Goal: Information Seeking & Learning: Learn about a topic

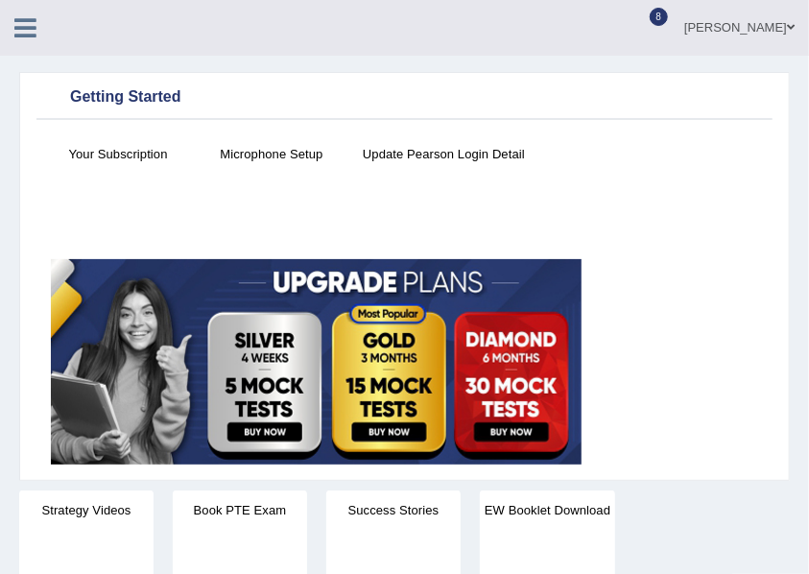
click at [741, 24] on link "[PERSON_NAME]" at bounding box center [739, 25] width 139 height 50
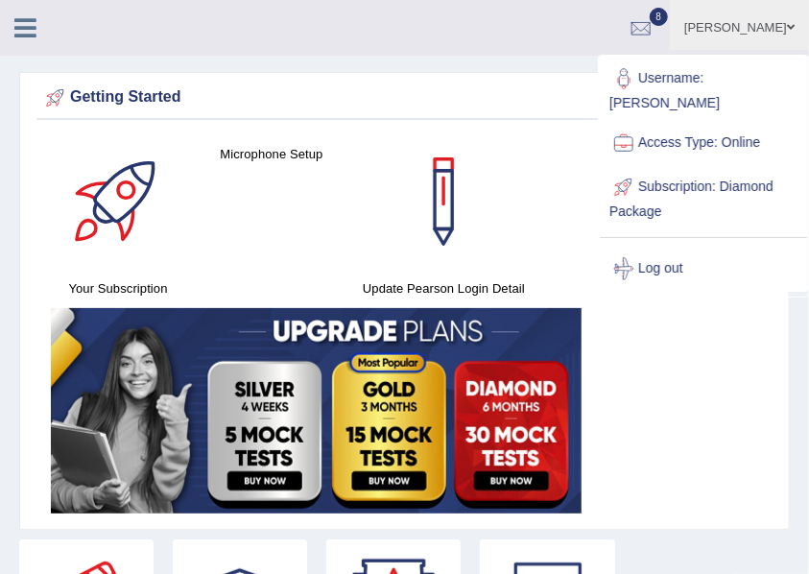
click at [707, 247] on link "Log out" at bounding box center [703, 269] width 207 height 44
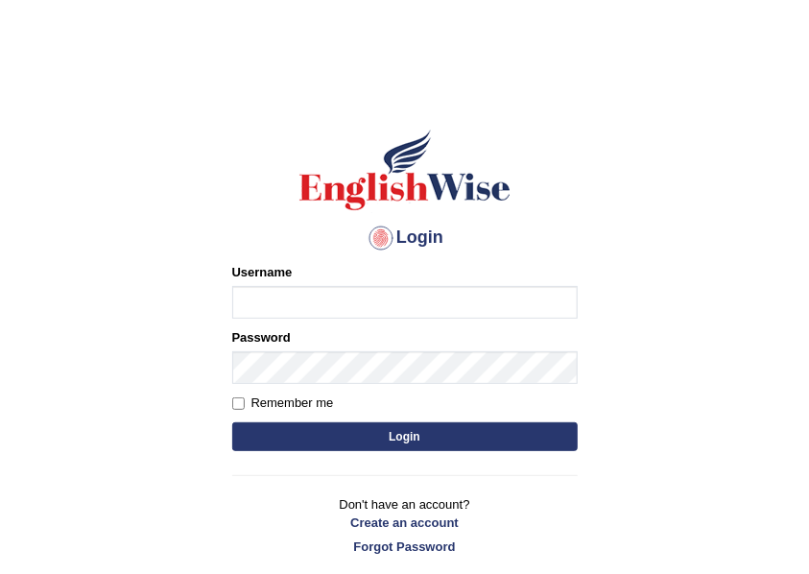
click at [419, 288] on input "Username" at bounding box center [405, 302] width 346 height 33
type input "DeeptiBhandari"
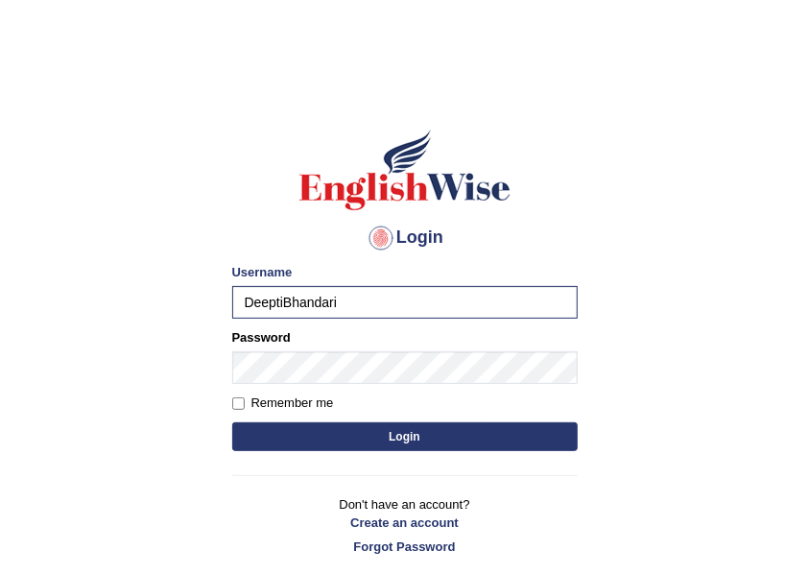
click at [339, 446] on button "Login" at bounding box center [405, 436] width 346 height 29
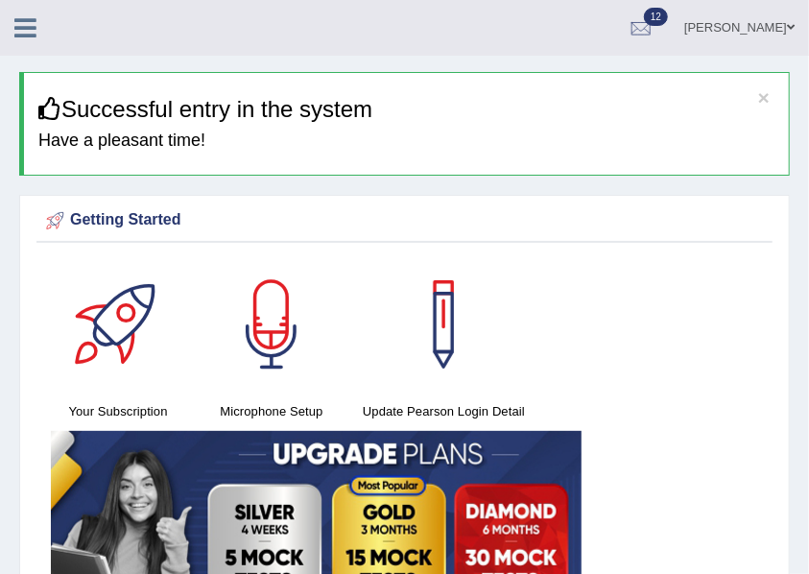
click at [0, 18] on link at bounding box center [25, 26] width 51 height 29
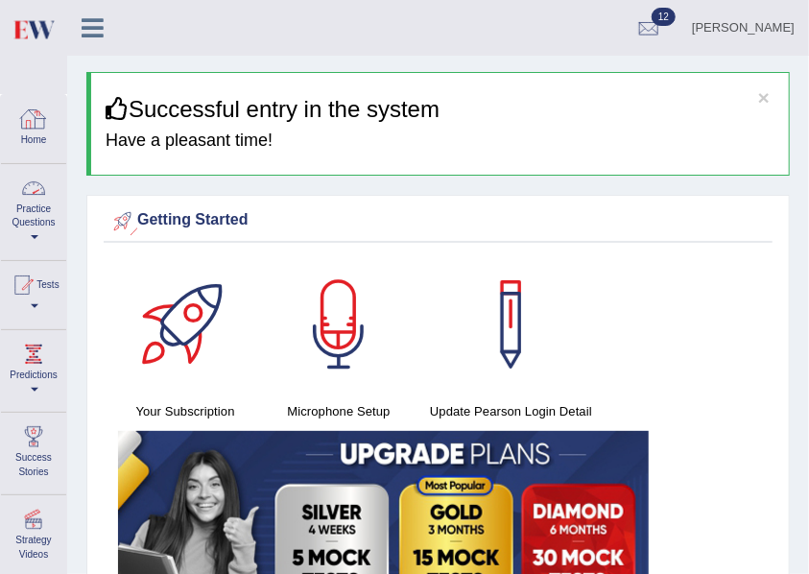
click at [16, 240] on link "Practice Questions" at bounding box center [33, 209] width 65 height 90
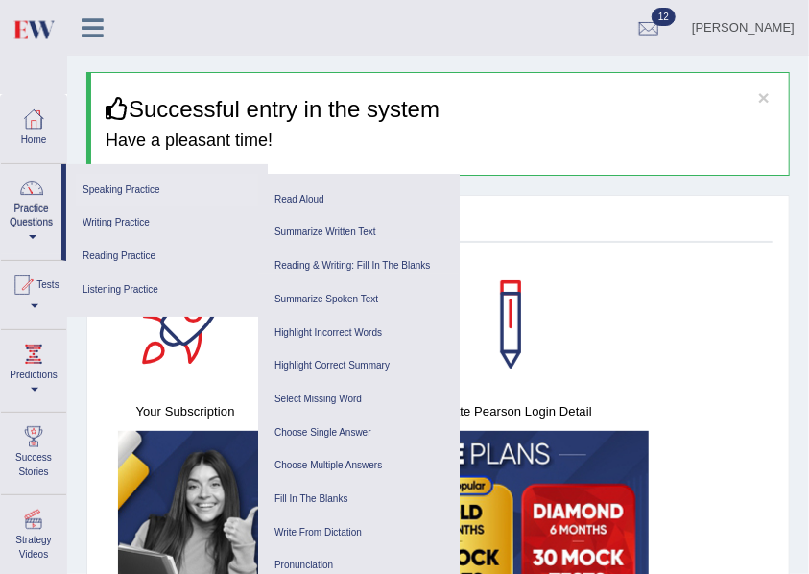
click at [115, 192] on link "Speaking Practice" at bounding box center [167, 191] width 182 height 34
click at [310, 227] on link "Summarize Written Text" at bounding box center [359, 233] width 182 height 34
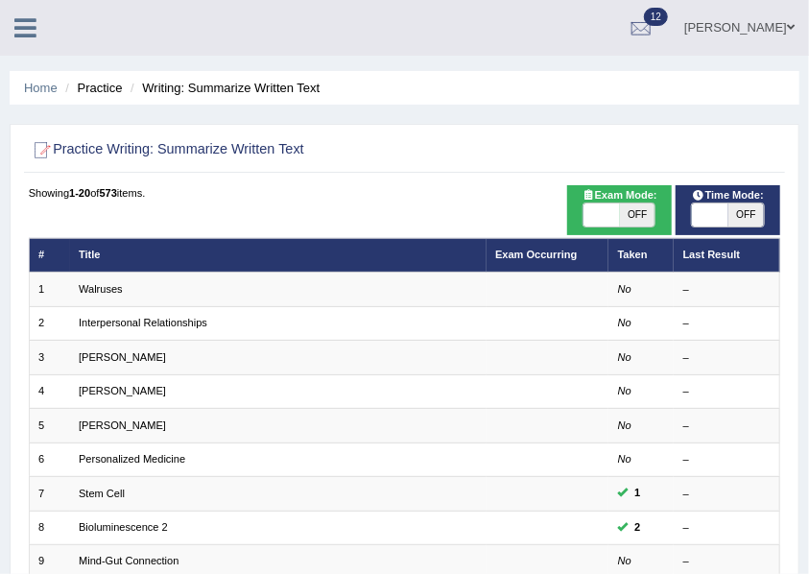
click at [30, 25] on icon at bounding box center [25, 27] width 22 height 25
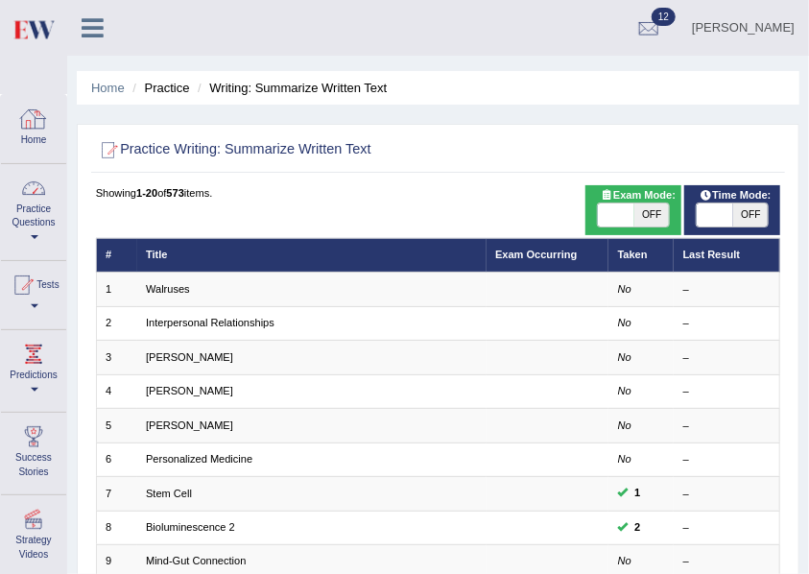
click at [38, 144] on link "Home" at bounding box center [33, 126] width 65 height 62
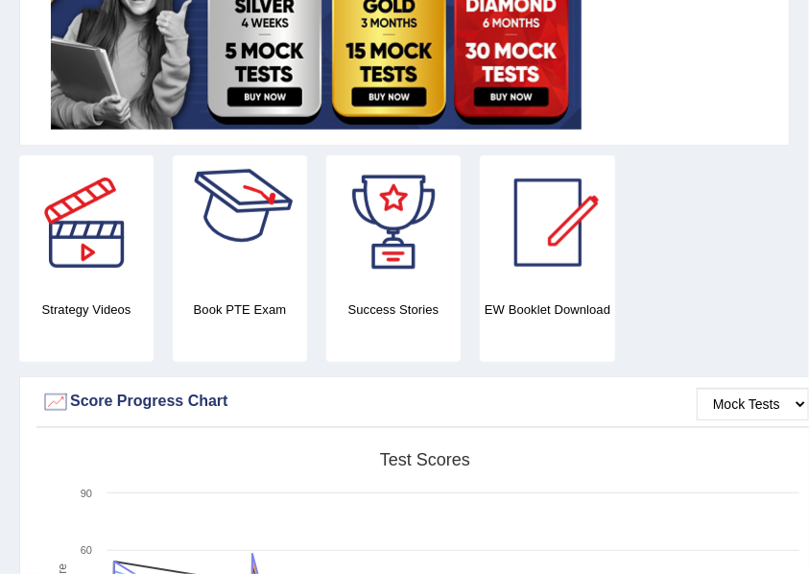
scroll to position [128, 0]
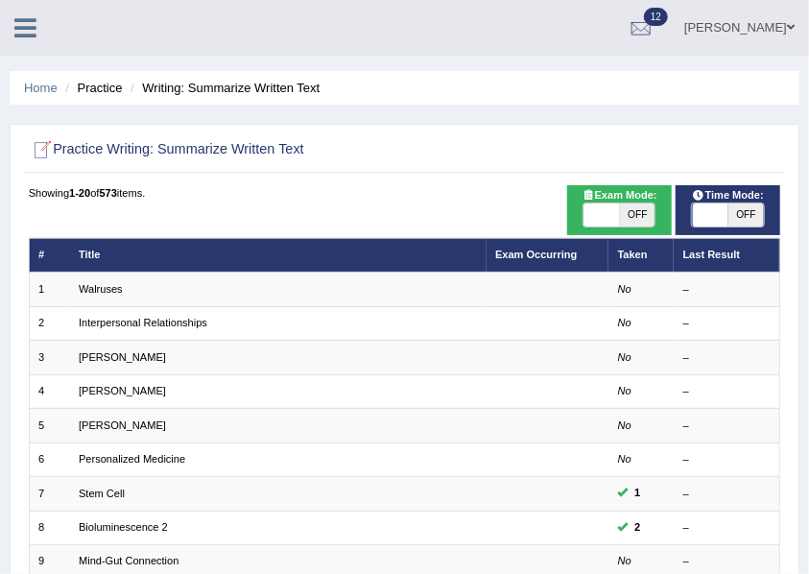
click at [21, 35] on icon at bounding box center [25, 27] width 22 height 25
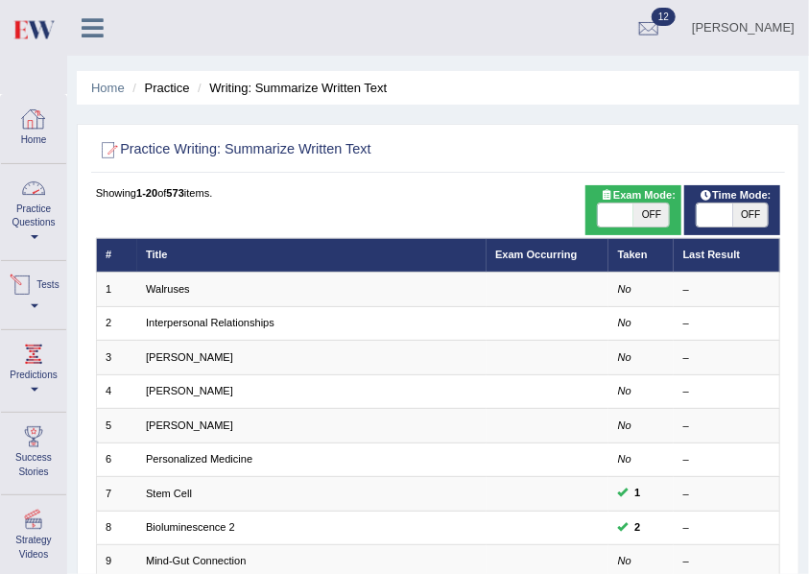
click at [26, 143] on link "Home" at bounding box center [33, 126] width 65 height 62
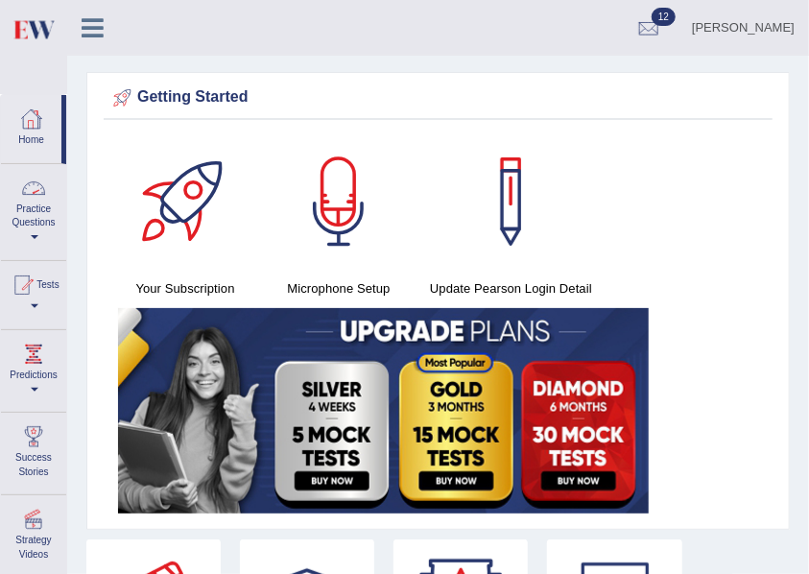
click at [37, 229] on link "Practice Questions" at bounding box center [33, 209] width 65 height 90
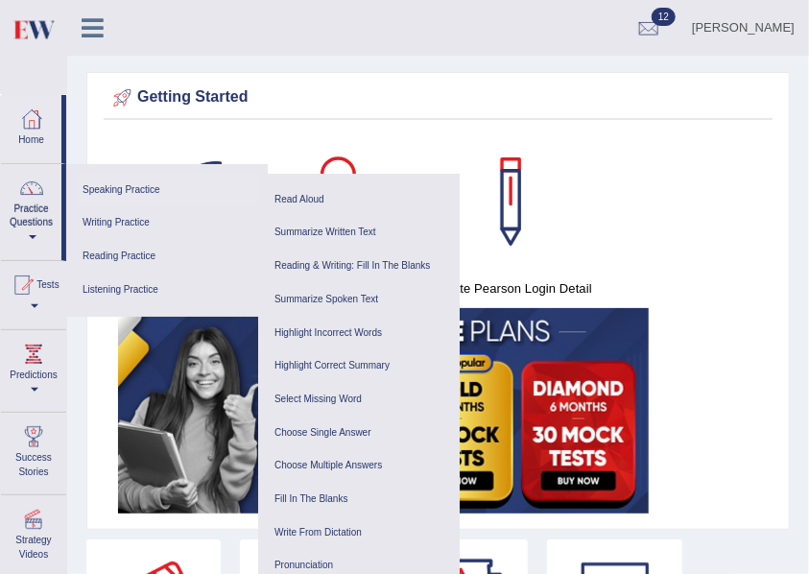
click at [111, 181] on link "Speaking Practice" at bounding box center [167, 191] width 182 height 34
click at [307, 206] on ul "Summarize Written Text Write Essay" at bounding box center [359, 248] width 202 height 85
click at [300, 192] on link "Read Aloud" at bounding box center [359, 200] width 182 height 34
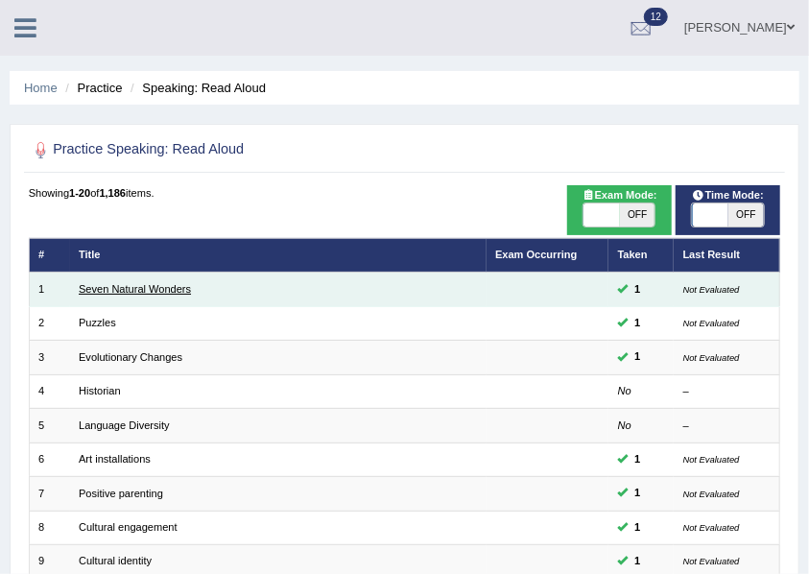
click at [107, 286] on link "Seven Natural Wonders" at bounding box center [135, 289] width 112 height 12
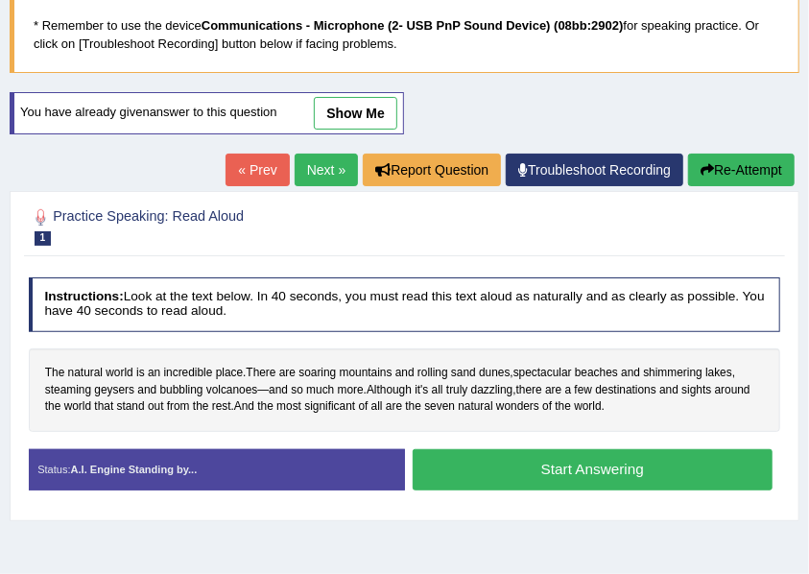
scroll to position [192, 0]
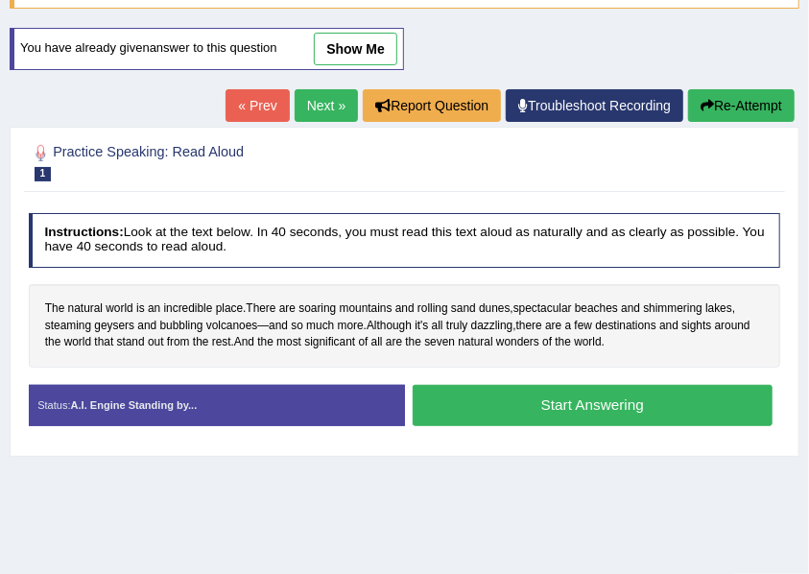
click at [506, 388] on button "Start Answering" at bounding box center [593, 405] width 360 height 41
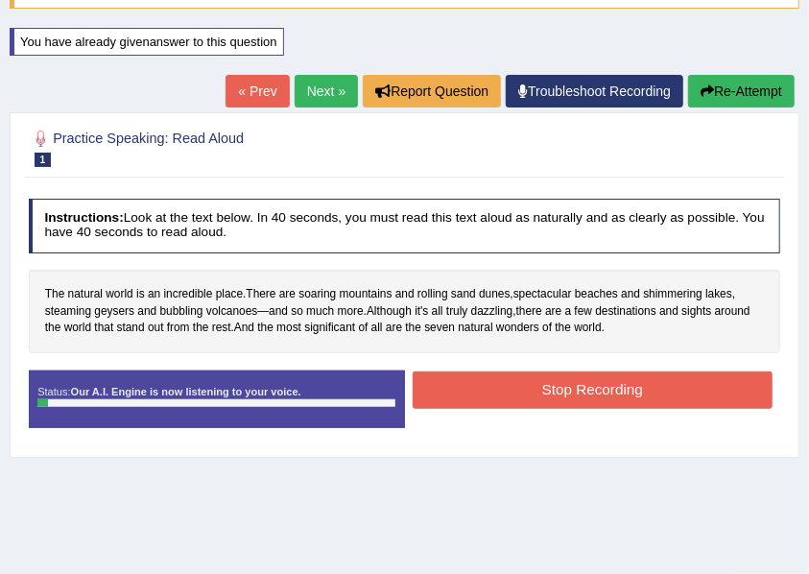
click at [511, 401] on button "Stop Recording" at bounding box center [593, 390] width 360 height 37
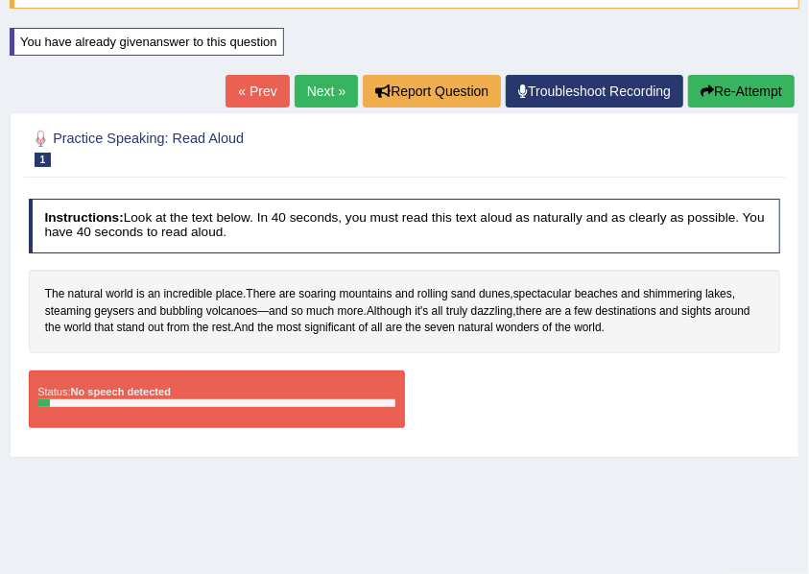
click at [768, 86] on button "Re-Attempt" at bounding box center [741, 91] width 107 height 33
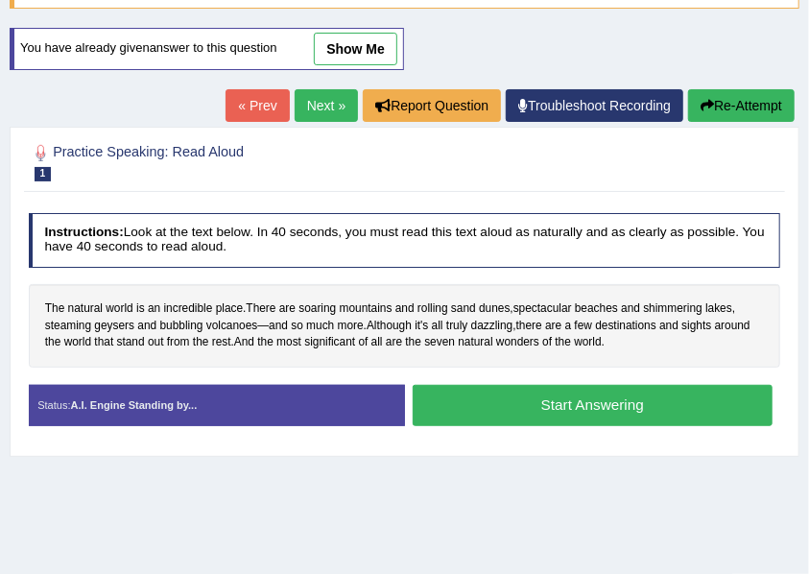
click at [551, 395] on button "Start Answering" at bounding box center [593, 405] width 360 height 41
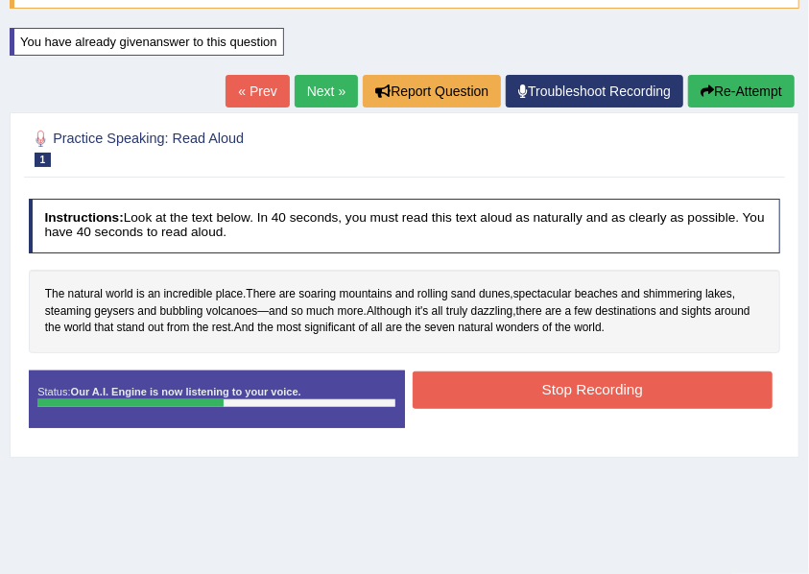
click at [528, 376] on button "Stop Recording" at bounding box center [593, 390] width 360 height 37
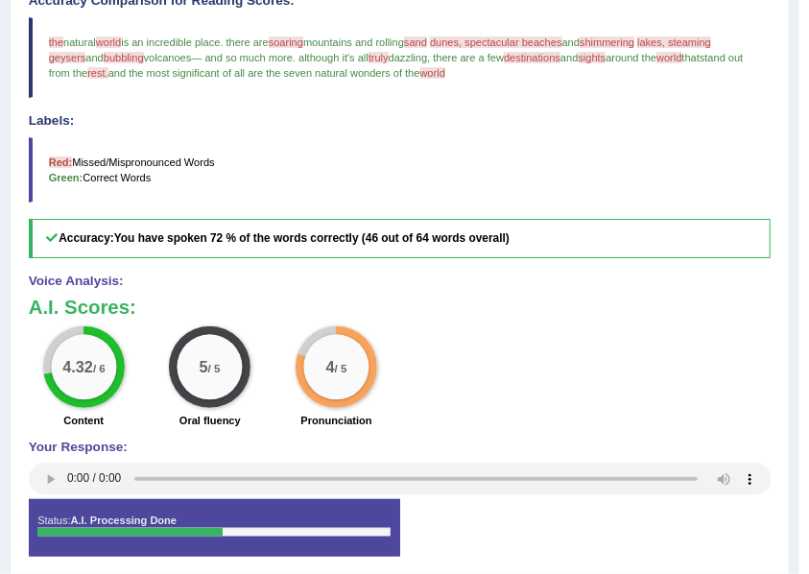
scroll to position [128, 0]
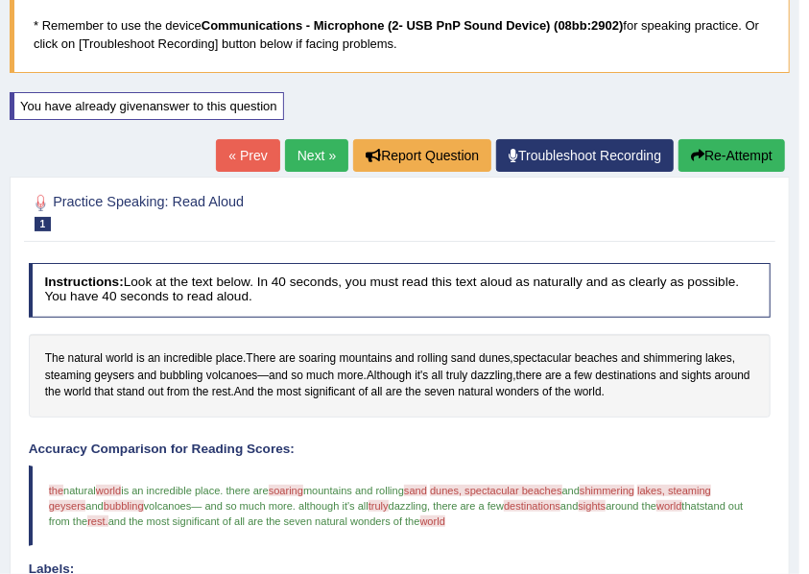
click at [302, 162] on link "Next »" at bounding box center [316, 155] width 63 height 33
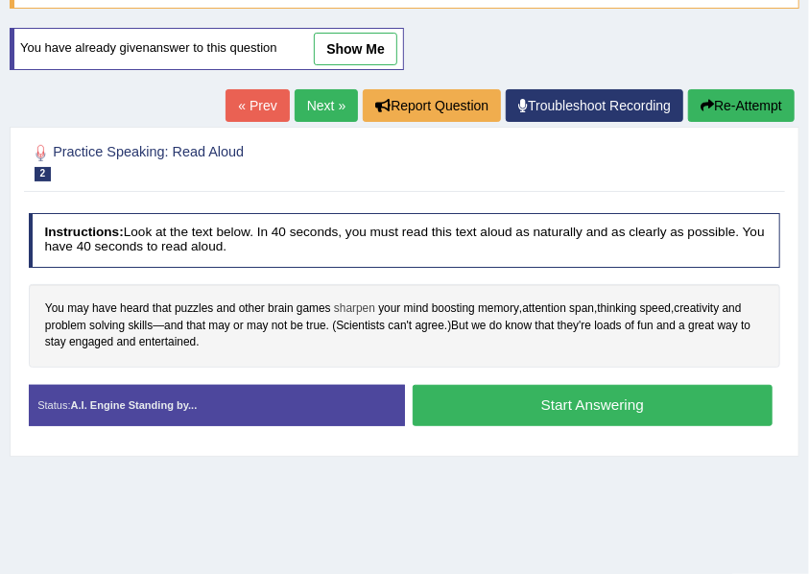
click at [349, 305] on span "sharpen" at bounding box center [354, 309] width 41 height 17
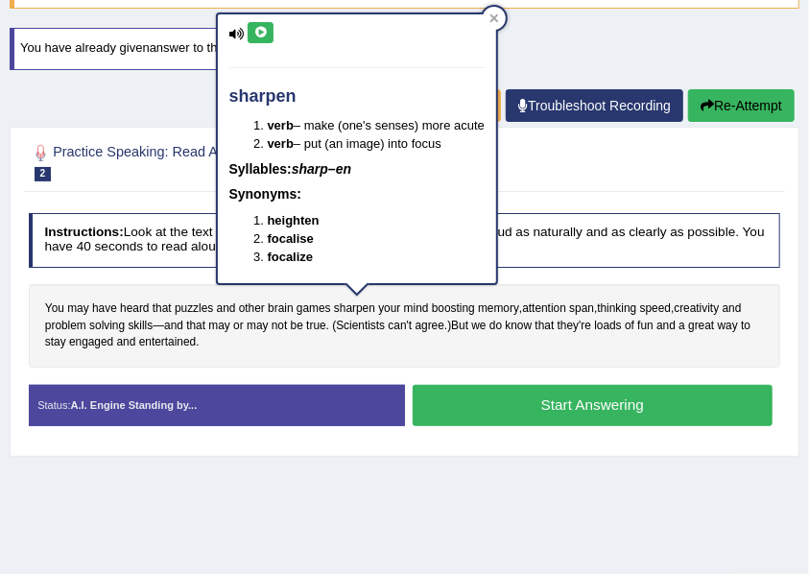
click at [261, 33] on icon at bounding box center [260, 33] width 14 height 12
click at [496, 10] on div at bounding box center [494, 18] width 23 height 23
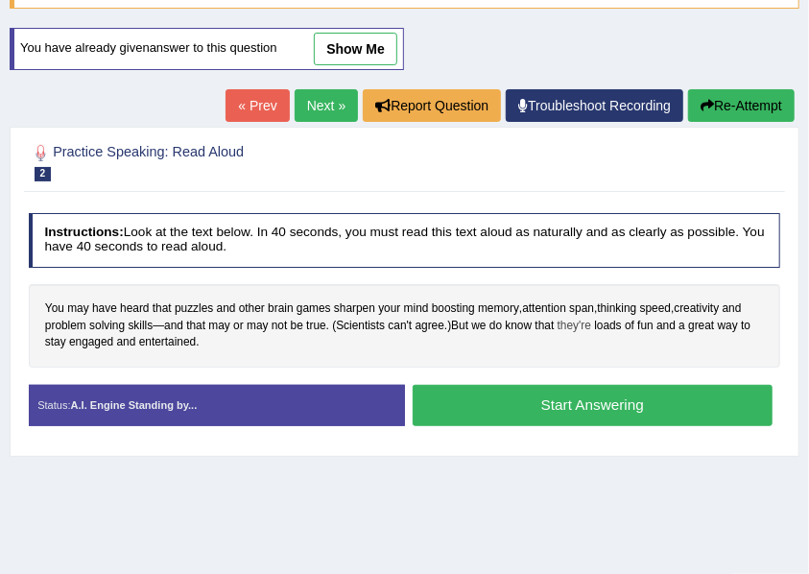
click at [582, 325] on span "they're" at bounding box center [575, 326] width 34 height 17
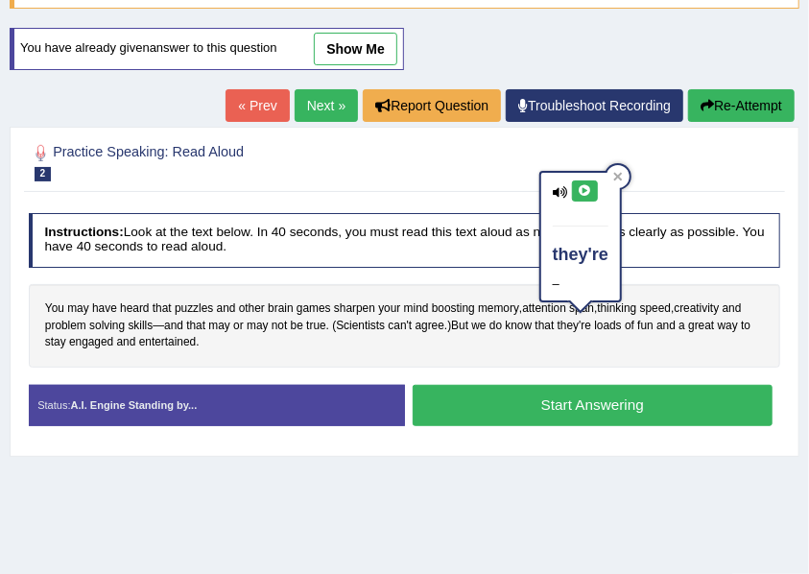
click at [588, 188] on icon at bounding box center [585, 191] width 14 height 12
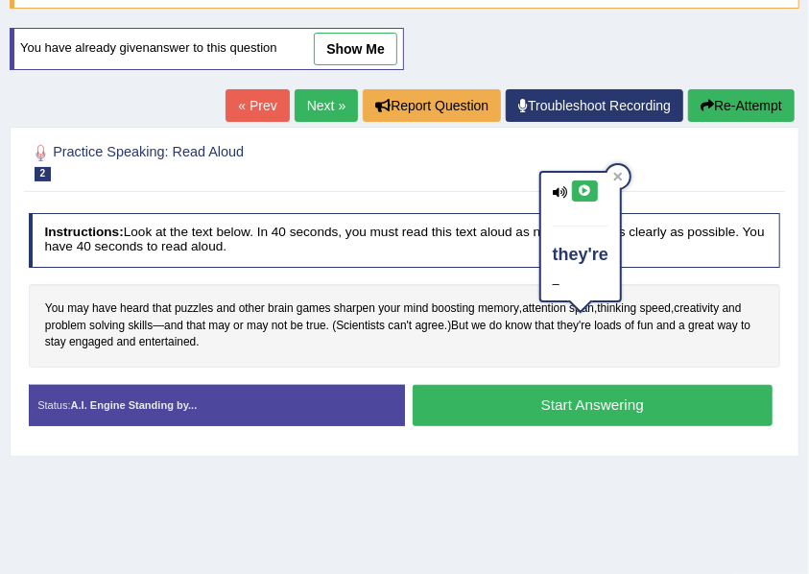
click at [588, 188] on icon at bounding box center [585, 191] width 14 height 12
click at [564, 188] on icon at bounding box center [560, 192] width 15 height 12
click at [561, 187] on icon at bounding box center [560, 192] width 15 height 12
click at [595, 320] on div "You may have heard that puzzles and other brain games sharpen your mind boostin…" at bounding box center [405, 326] width 753 height 84
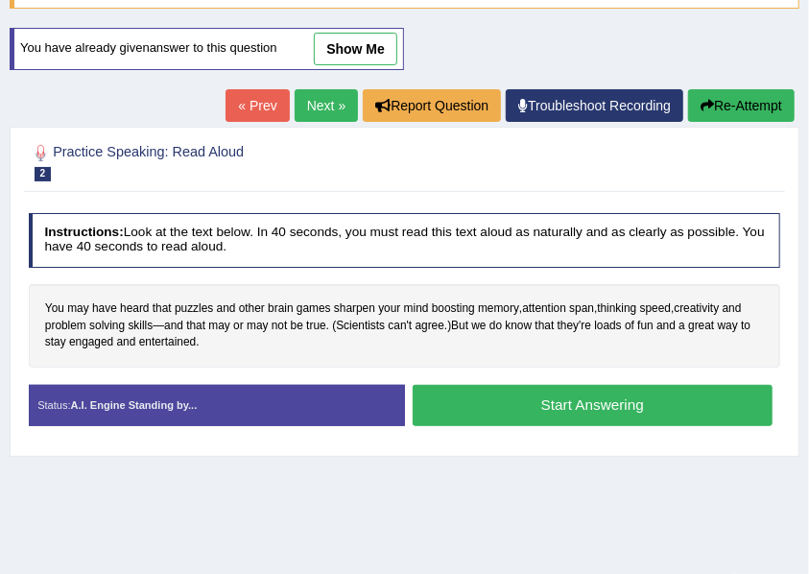
click at [503, 402] on button "Start Answering" at bounding box center [593, 405] width 360 height 41
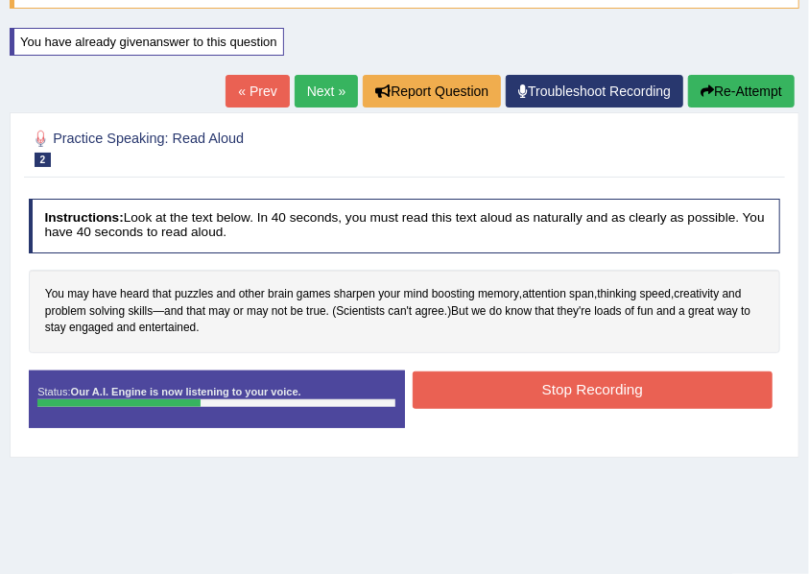
click at [533, 382] on button "Stop Recording" at bounding box center [593, 390] width 360 height 37
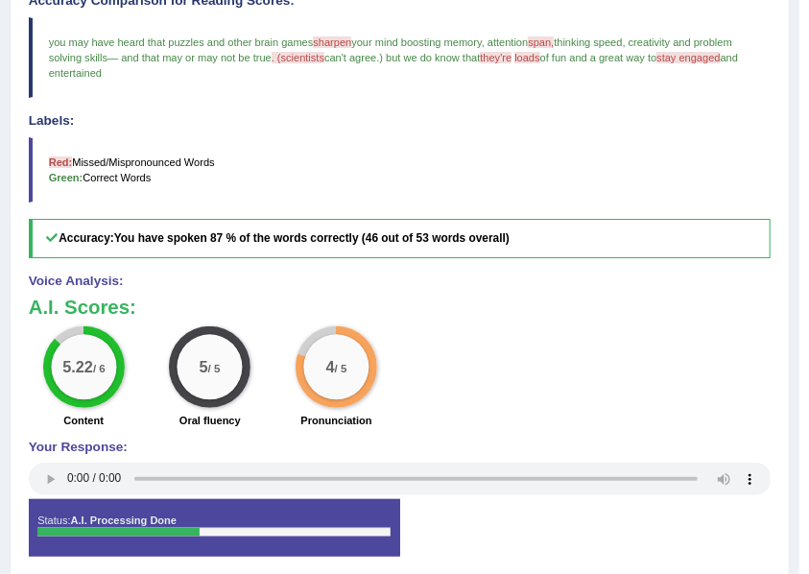
scroll to position [192, 0]
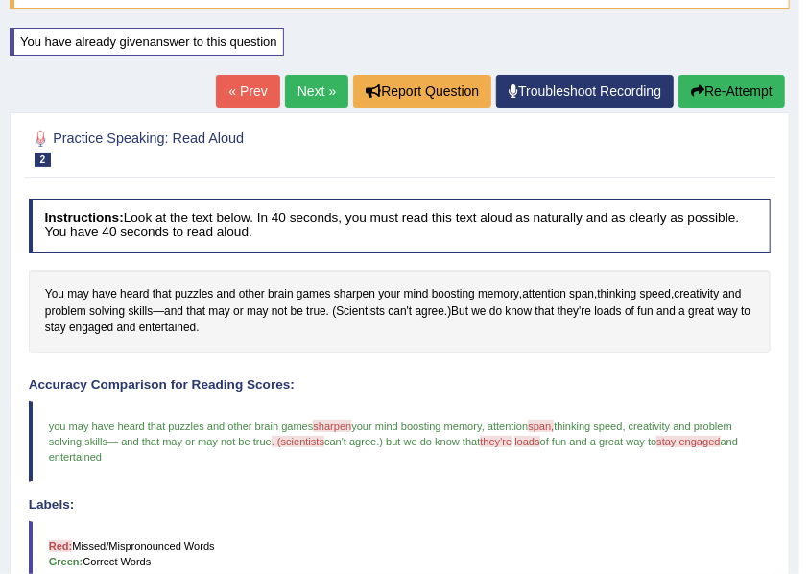
click at [300, 83] on link "Next »" at bounding box center [316, 91] width 63 height 33
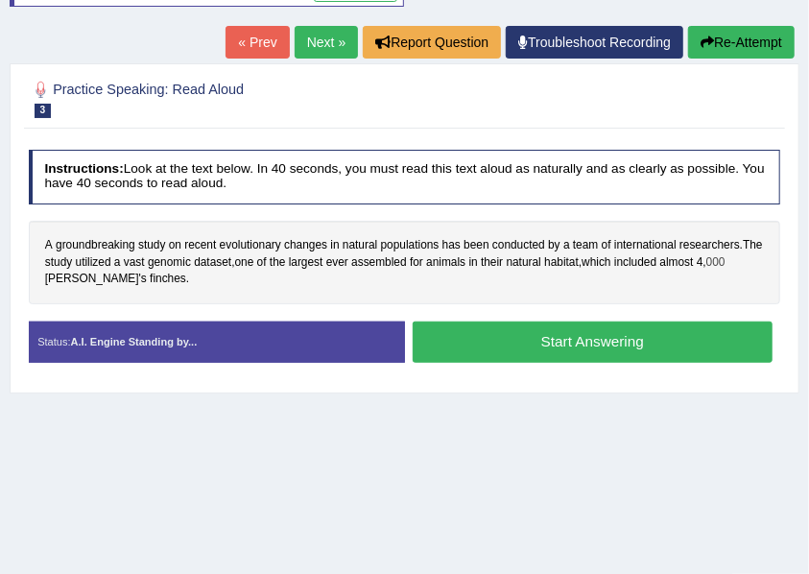
click at [726, 261] on span "000" at bounding box center [716, 262] width 19 height 17
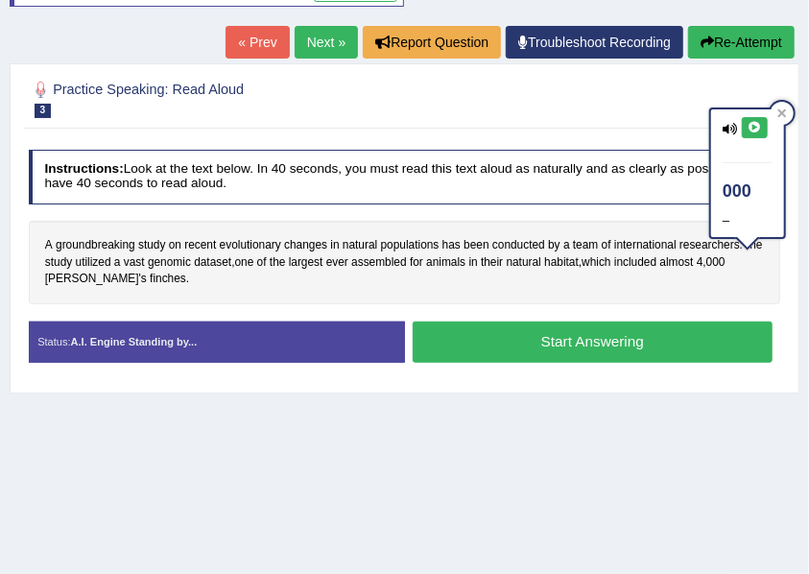
click at [520, 349] on button "Start Answering" at bounding box center [593, 342] width 360 height 41
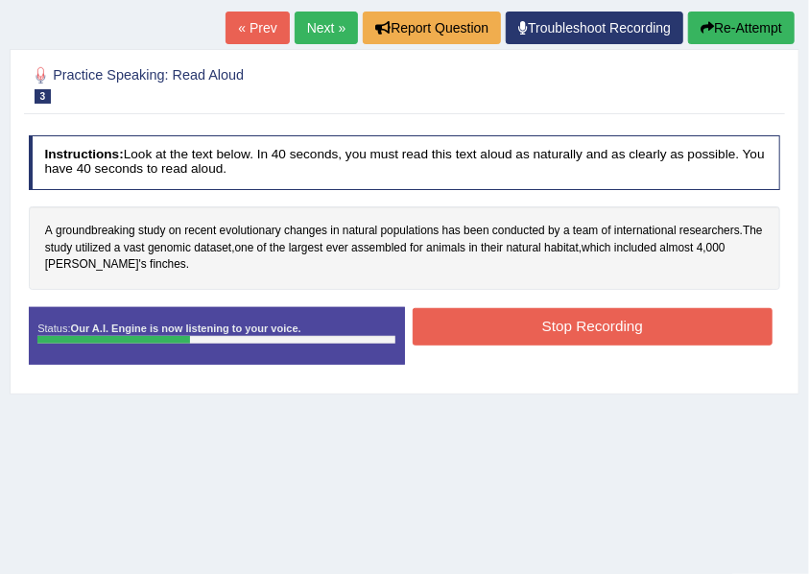
click at [446, 325] on button "Stop Recording" at bounding box center [593, 326] width 360 height 37
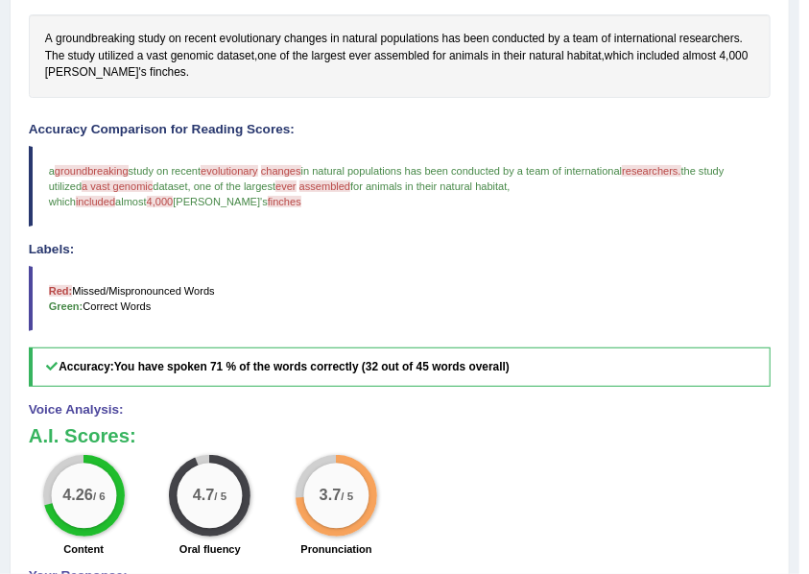
scroll to position [127, 0]
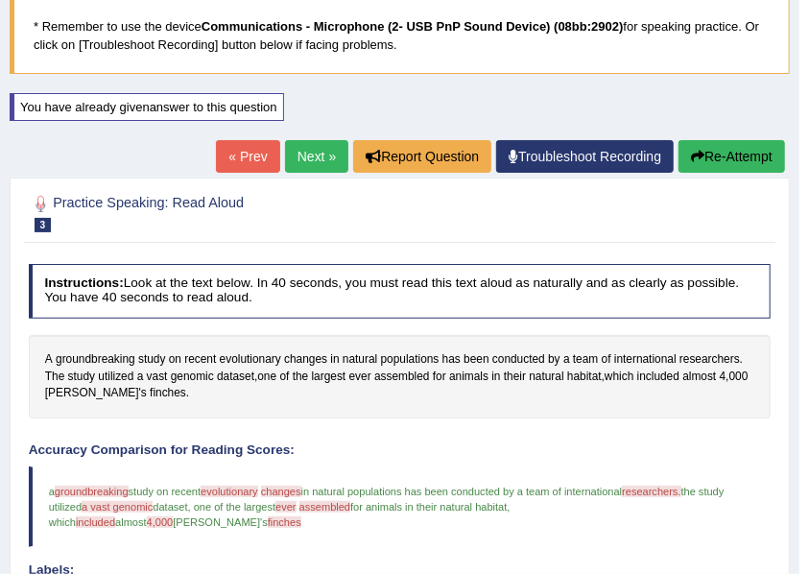
click at [749, 146] on button "Re-Attempt" at bounding box center [732, 156] width 107 height 33
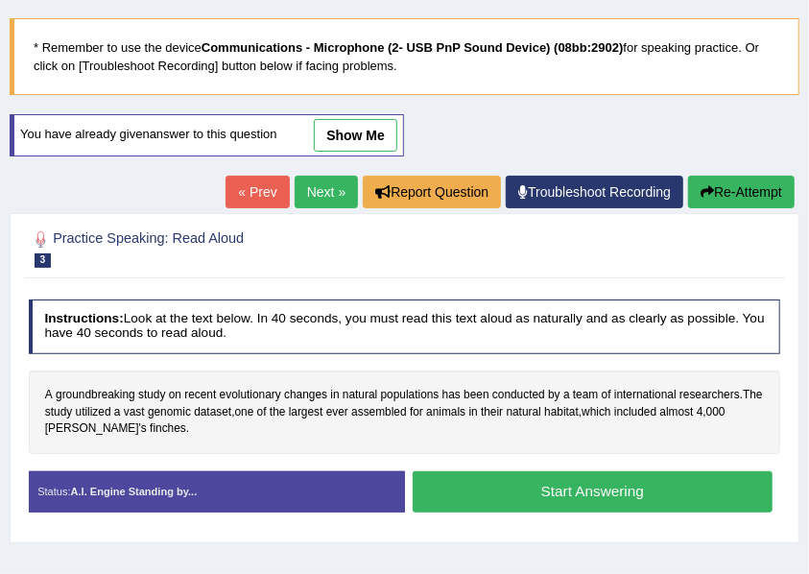
click at [586, 484] on button "Start Answering" at bounding box center [593, 491] width 360 height 41
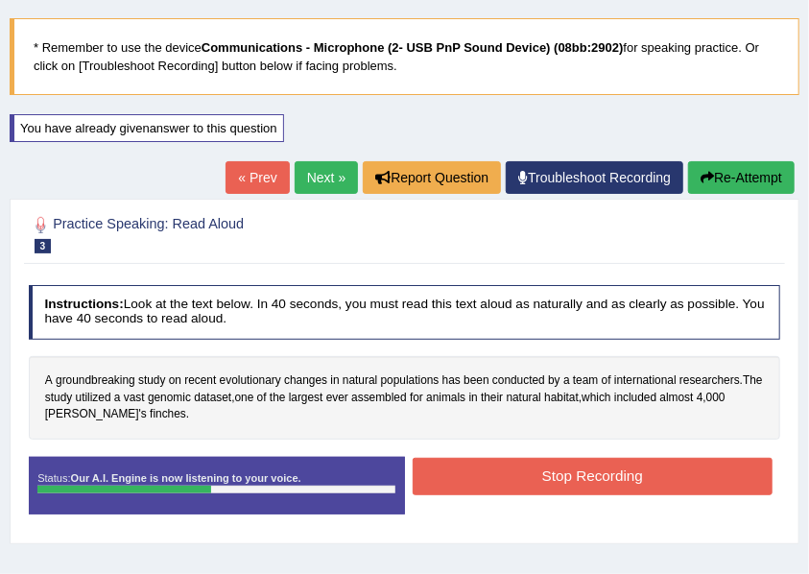
click at [430, 461] on button "Stop Recording" at bounding box center [593, 476] width 360 height 37
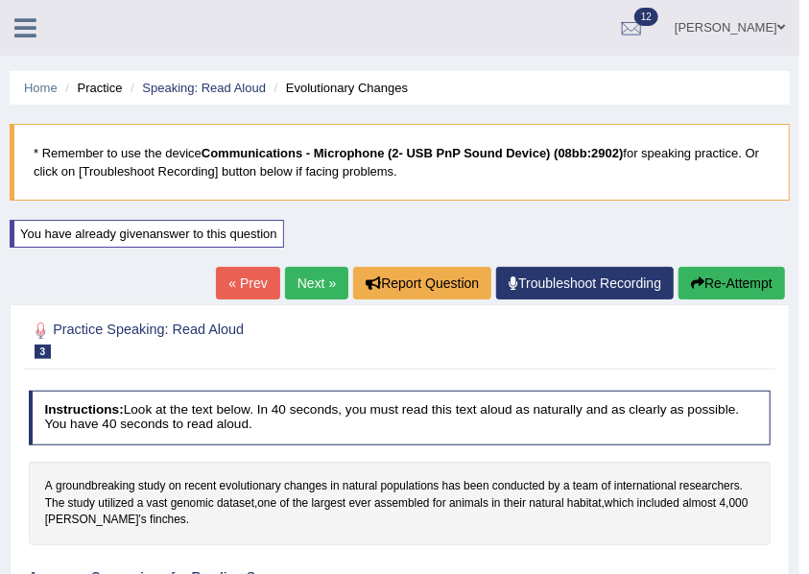
click at [715, 275] on button "Re-Attempt" at bounding box center [732, 283] width 107 height 33
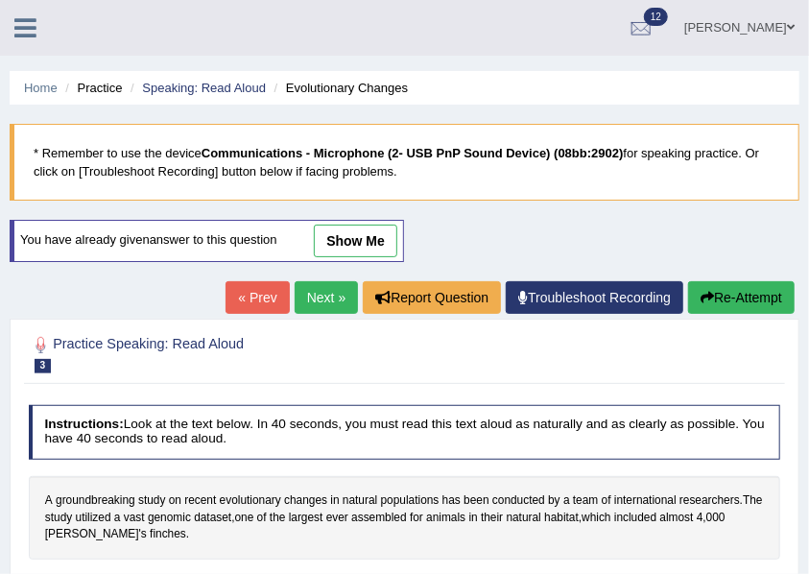
scroll to position [192, 0]
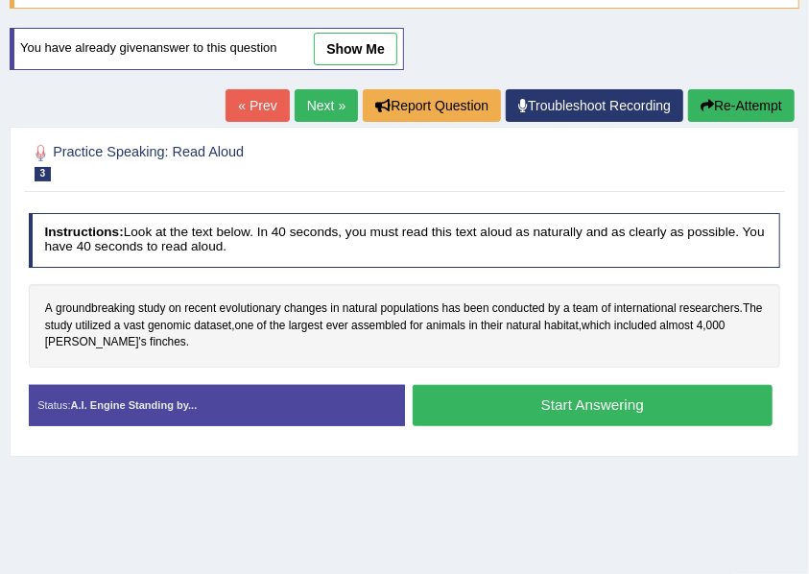
click at [549, 410] on button "Start Answering" at bounding box center [593, 405] width 360 height 41
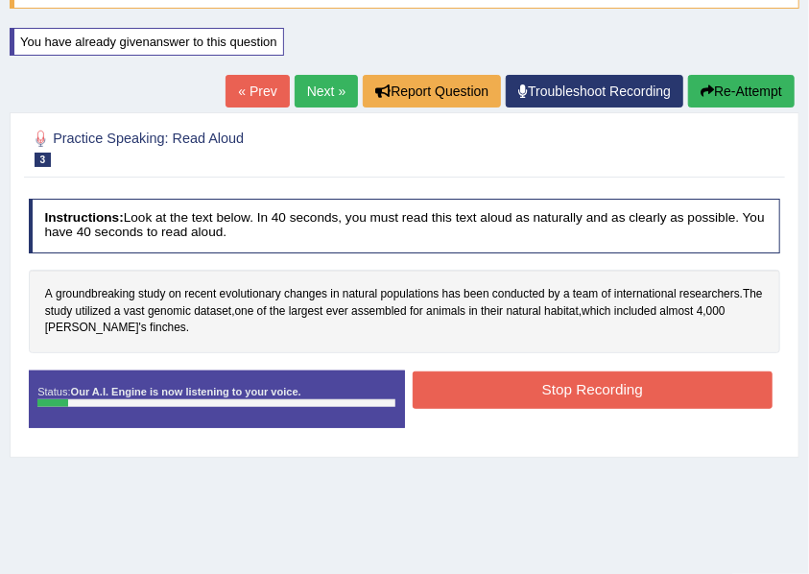
click at [724, 98] on button "Re-Attempt" at bounding box center [741, 91] width 107 height 33
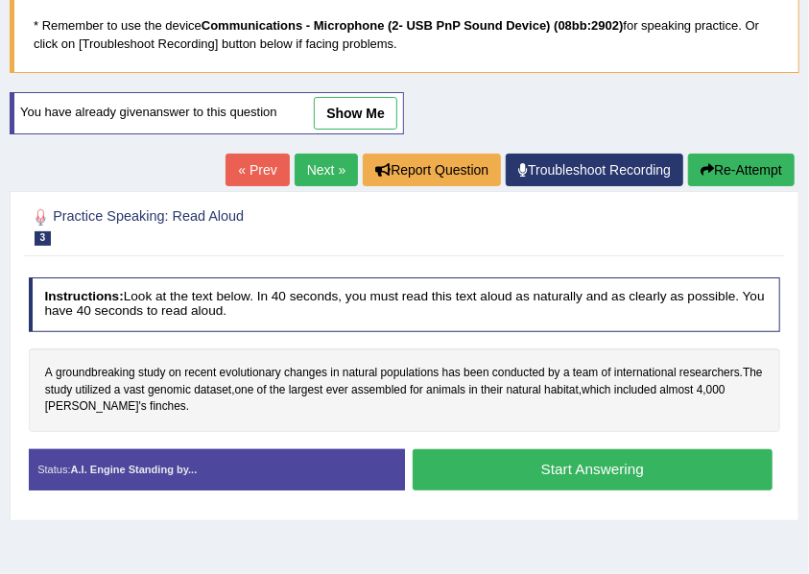
click at [325, 154] on link "Next »" at bounding box center [326, 170] width 63 height 33
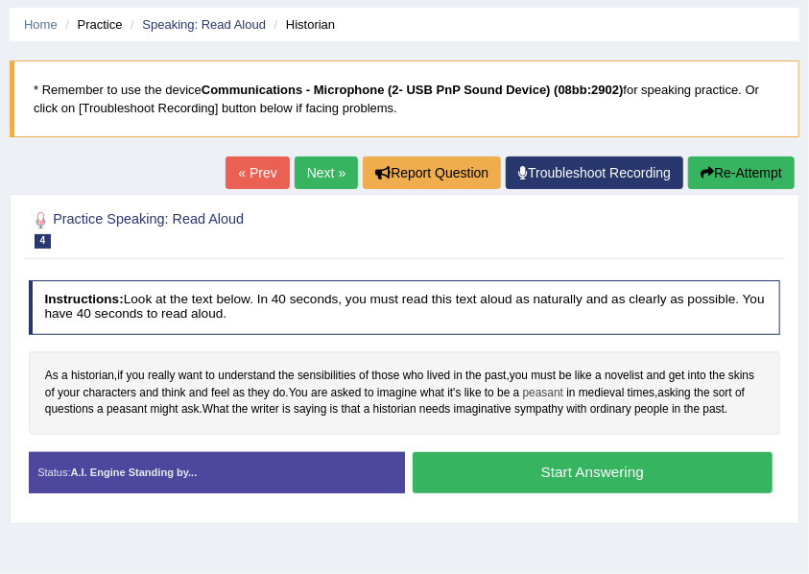
click at [560, 390] on span "peasant" at bounding box center [543, 393] width 40 height 17
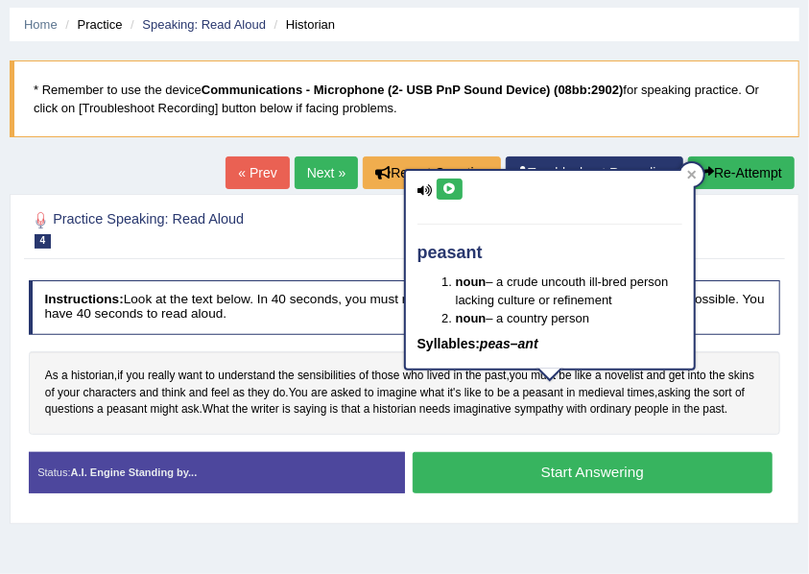
click at [455, 183] on icon at bounding box center [450, 189] width 14 height 12
click at [524, 390] on div "As a historian , if you really want to understand the sensibilities of those wh…" at bounding box center [405, 393] width 753 height 84
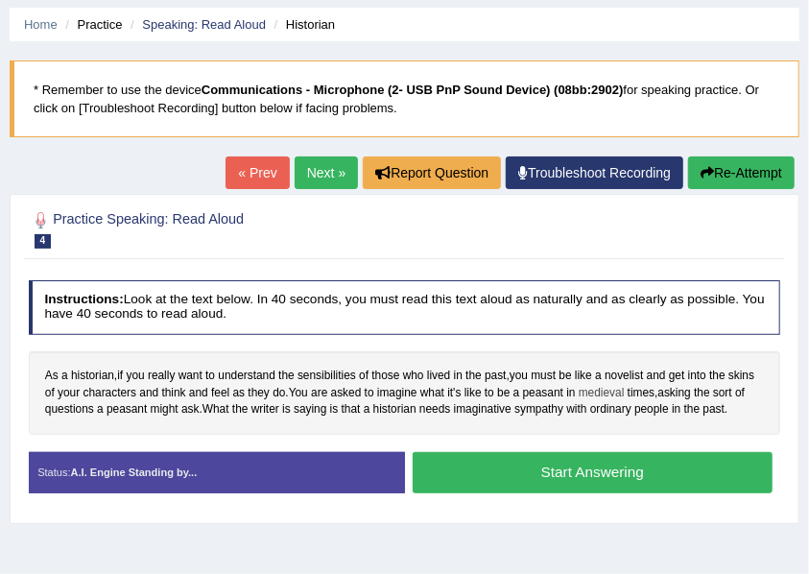
click at [607, 396] on span "medieval" at bounding box center [602, 393] width 46 height 17
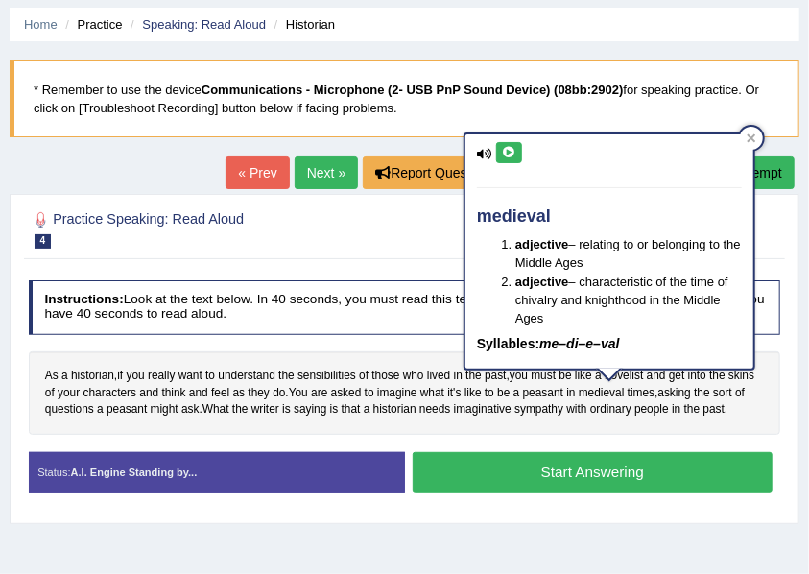
click at [513, 152] on icon at bounding box center [509, 153] width 14 height 12
click at [557, 419] on div "As a historian , if you really want to understand the sensibilities of those wh…" at bounding box center [405, 393] width 753 height 84
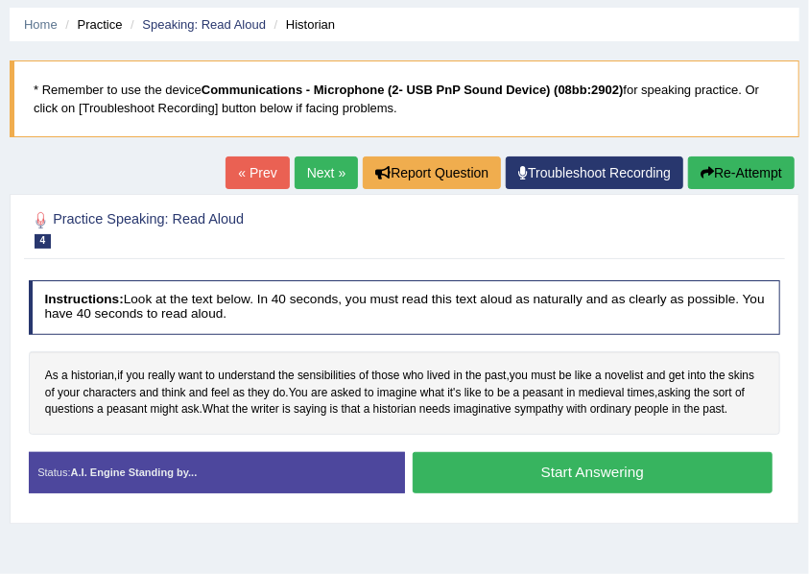
drag, startPoint x: 745, startPoint y: 173, endPoint x: 724, endPoint y: 181, distance: 22.5
click at [745, 175] on button "Re-Attempt" at bounding box center [741, 173] width 107 height 33
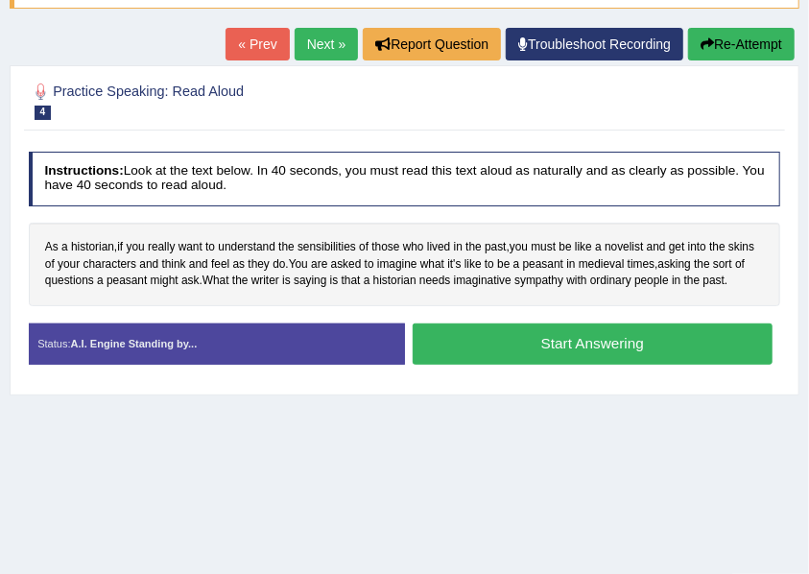
scroll to position [63, 0]
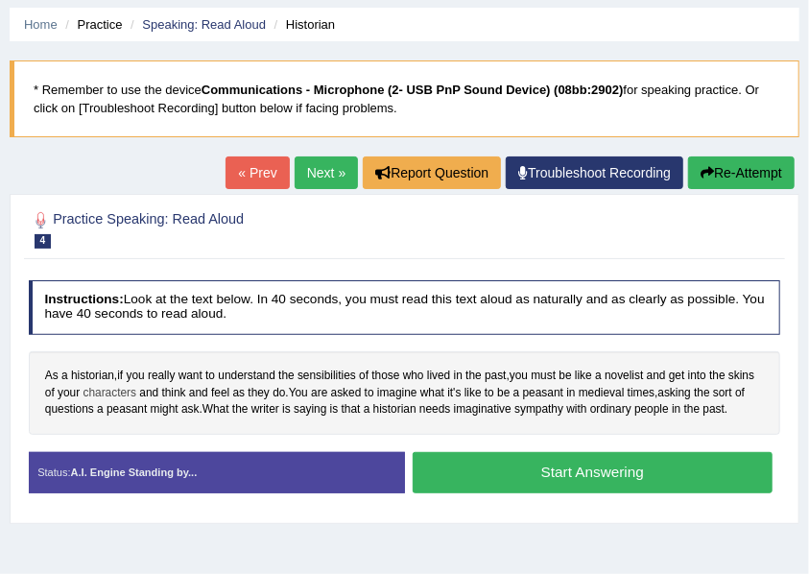
drag, startPoint x: 43, startPoint y: 371, endPoint x: 150, endPoint y: 388, distance: 108.0
click at [132, 386] on div "As a historian , if you really want to understand the sensibilities of those wh…" at bounding box center [405, 393] width 753 height 84
drag, startPoint x: 81, startPoint y: 384, endPoint x: 199, endPoint y: 413, distance: 121.6
click at [199, 413] on div "As a historian , if you really want to understand the sensibilities of those wh…" at bounding box center [405, 393] width 753 height 84
click at [39, 380] on div "As a historian , if you really want to understand the sensibilities of those wh…" at bounding box center [405, 393] width 753 height 84
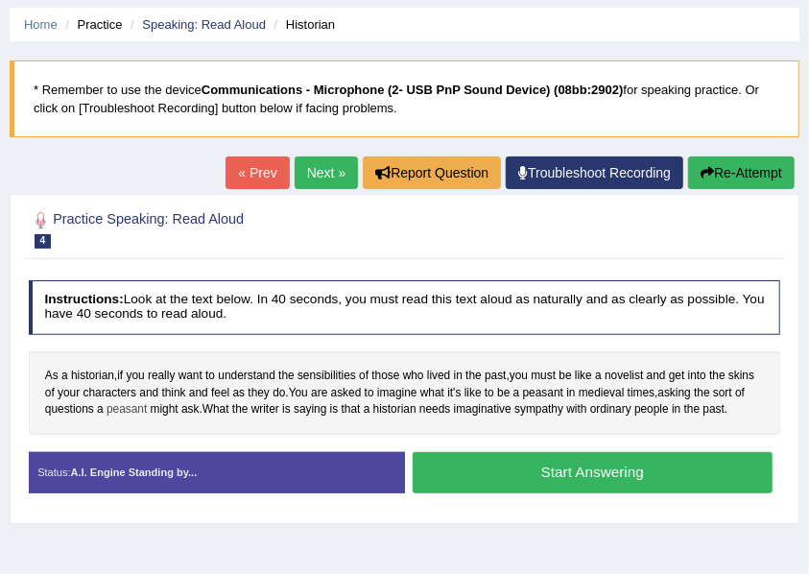
click at [138, 409] on span "peasant" at bounding box center [127, 409] width 40 height 17
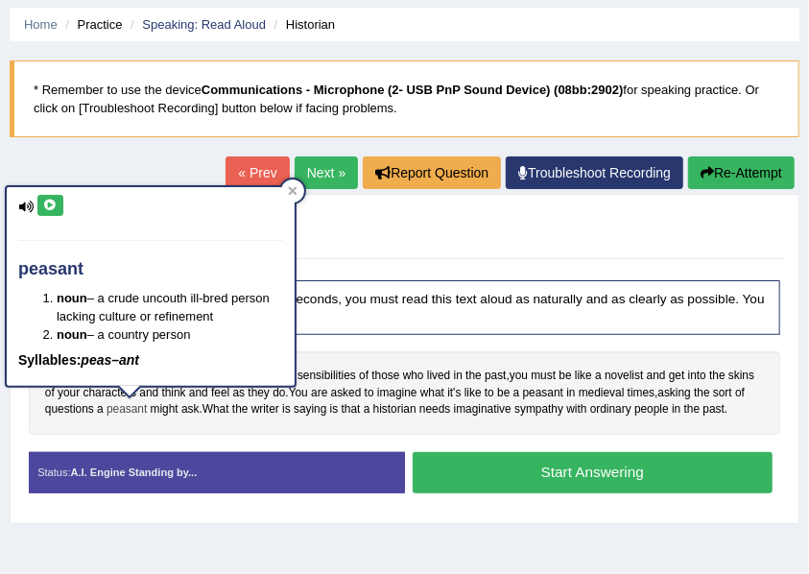
click at [132, 405] on body "Toggle navigation Home Practice Questions Speaking Practice Read Aloud Repeat S…" at bounding box center [404, 224] width 809 height 574
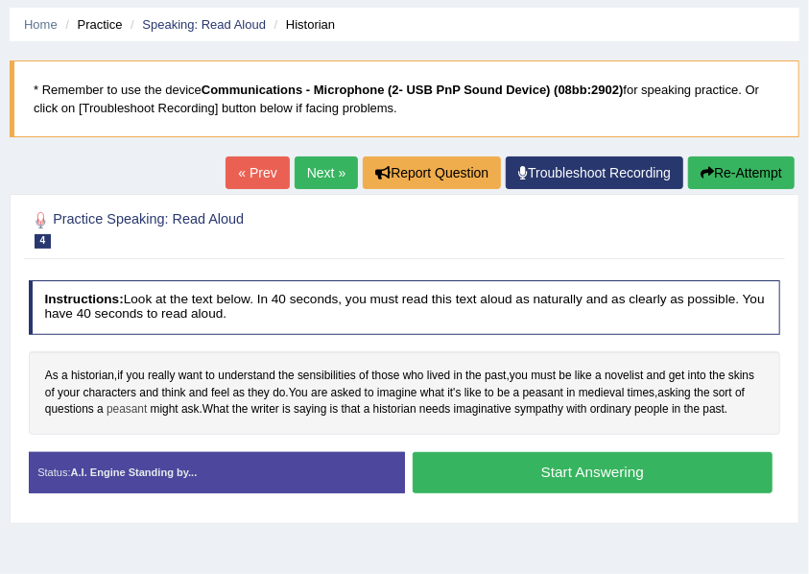
click at [108, 411] on span "peasant" at bounding box center [127, 409] width 40 height 17
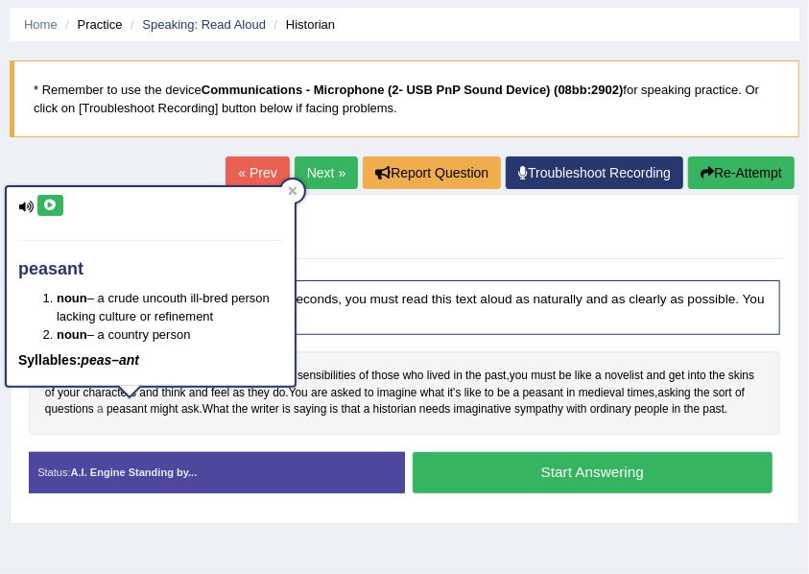
click at [107, 412] on span "peasant" at bounding box center [127, 409] width 40 height 17
click at [101, 413] on span "a" at bounding box center [100, 409] width 7 height 17
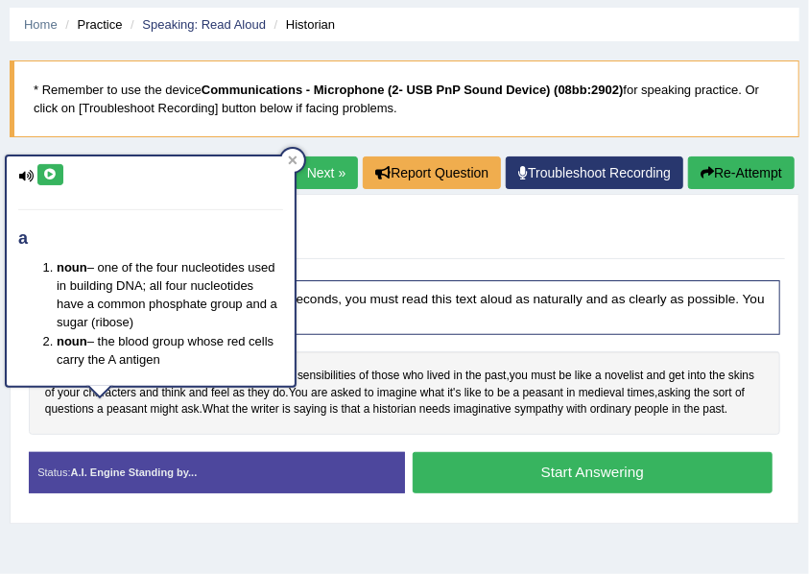
click at [97, 413] on span "a" at bounding box center [100, 409] width 7 height 17
click at [3, 402] on div "Home Practice Speaking: Read Aloud Historian * Remember to use the device Commu…" at bounding box center [404, 417] width 809 height 960
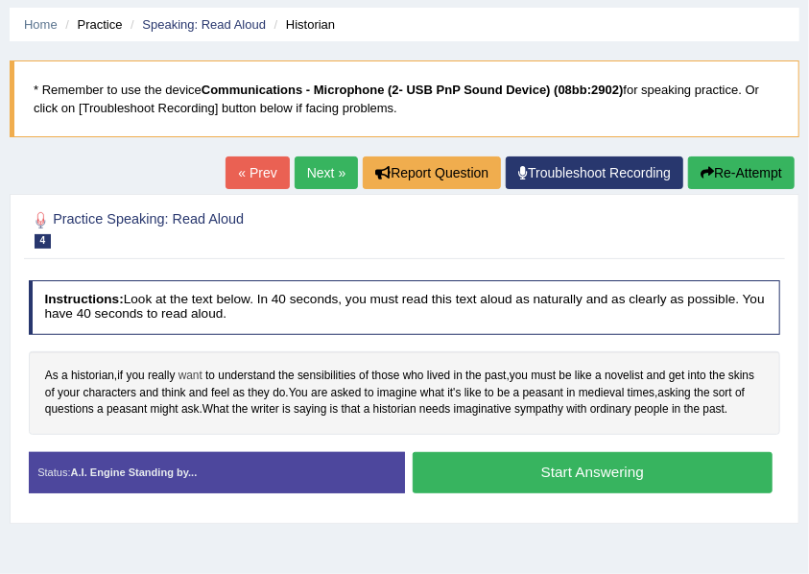
drag, startPoint x: 47, startPoint y: 374, endPoint x: 182, endPoint y: 374, distance: 135.4
click at [182, 374] on div "As a historian , if you really want to understand the sensibilities of those wh…" at bounding box center [405, 393] width 753 height 84
click at [169, 351] on div "As a historian , if you really want to understand the sensibilities of those wh…" at bounding box center [405, 393] width 753 height 84
drag, startPoint x: 137, startPoint y: 363, endPoint x: 214, endPoint y: 353, distance: 77.4
click at [94, 371] on div "As a historian , if you really want to understand the sensibilities of those wh…" at bounding box center [405, 393] width 753 height 84
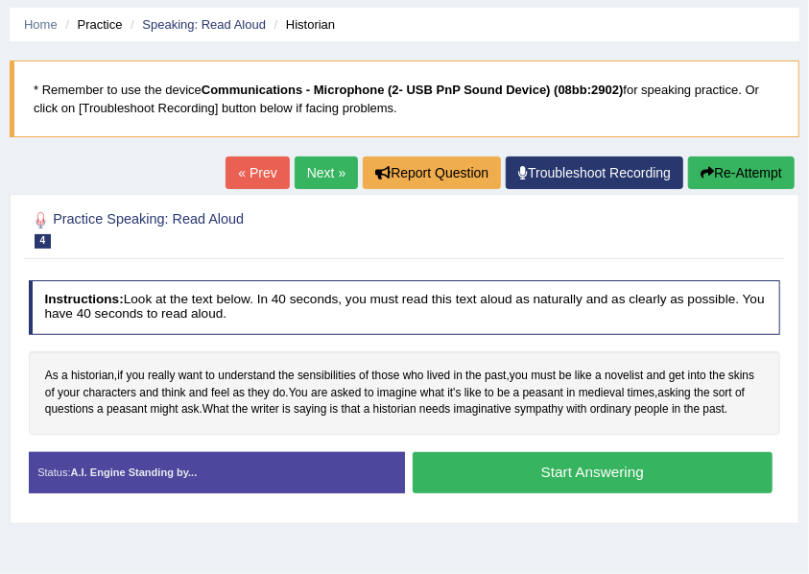
click at [568, 458] on button "Start Answering" at bounding box center [593, 472] width 360 height 41
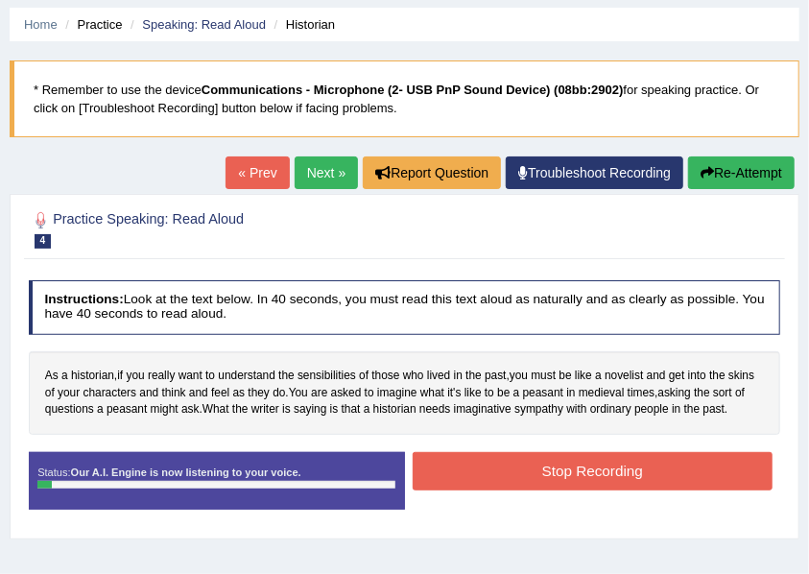
scroll to position [128, 0]
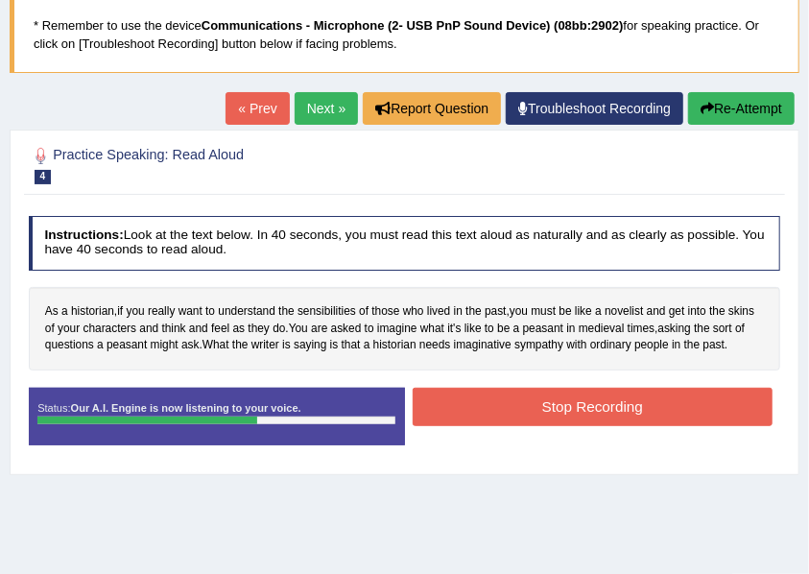
click at [603, 406] on button "Stop Recording" at bounding box center [593, 406] width 360 height 37
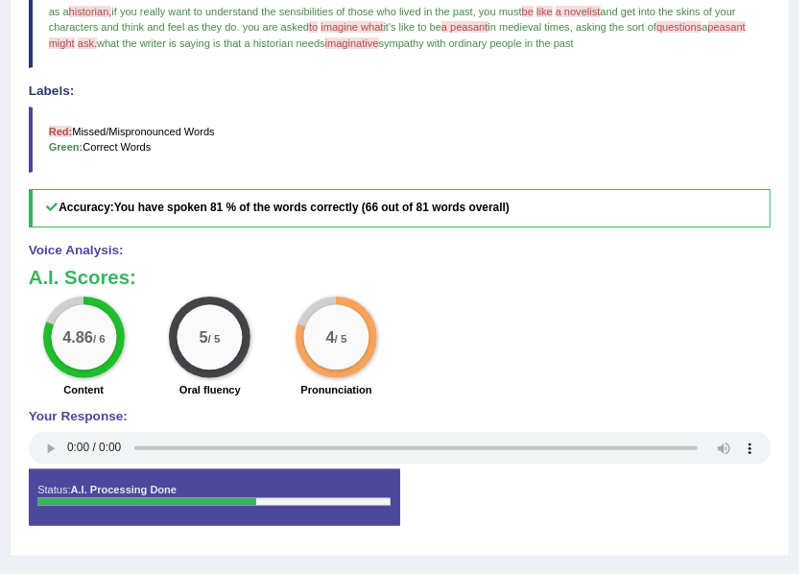
scroll to position [192, 0]
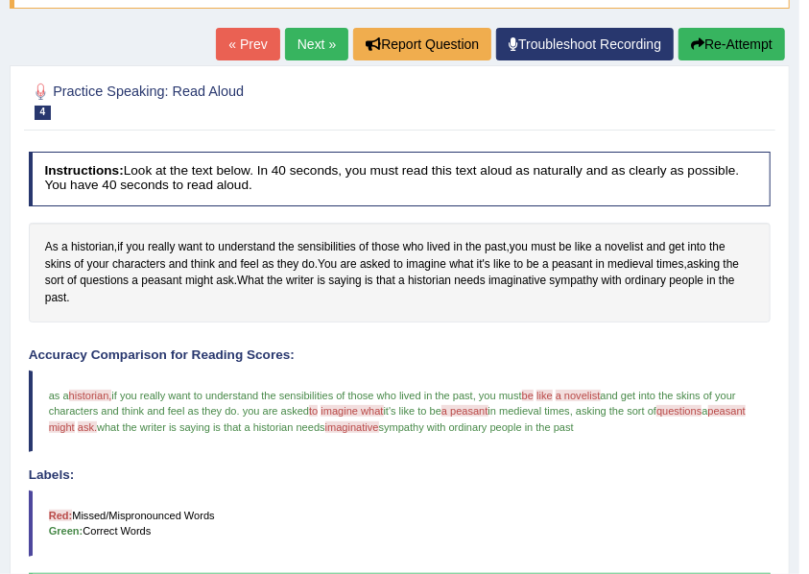
click at [309, 36] on link "Next »" at bounding box center [316, 44] width 63 height 33
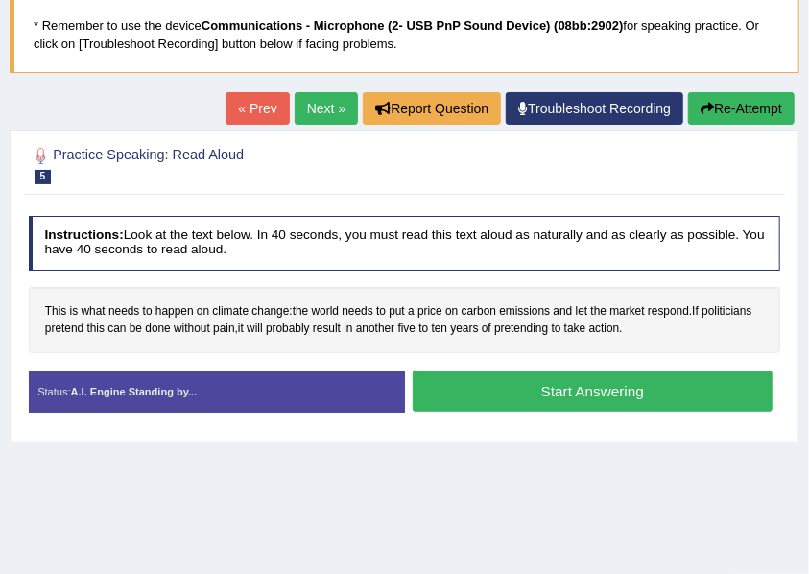
click at [507, 381] on button "Start Answering" at bounding box center [593, 391] width 360 height 41
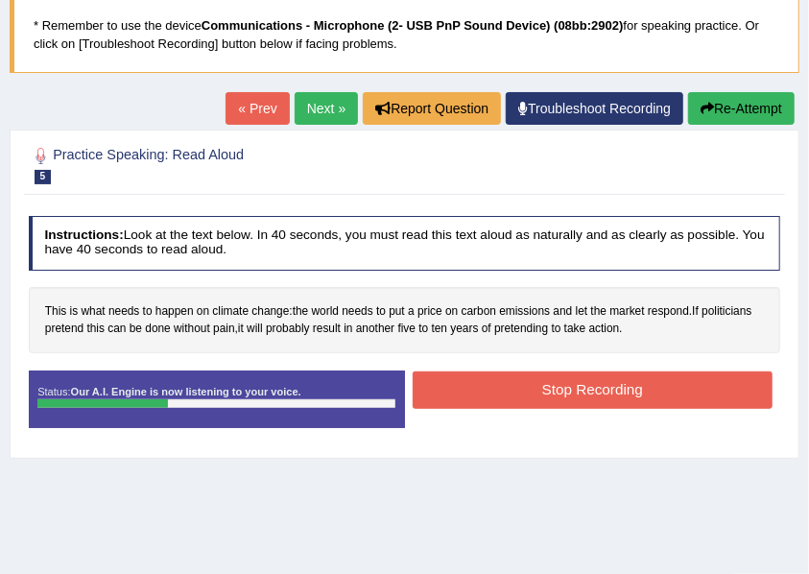
click at [518, 388] on button "Stop Recording" at bounding box center [593, 390] width 360 height 37
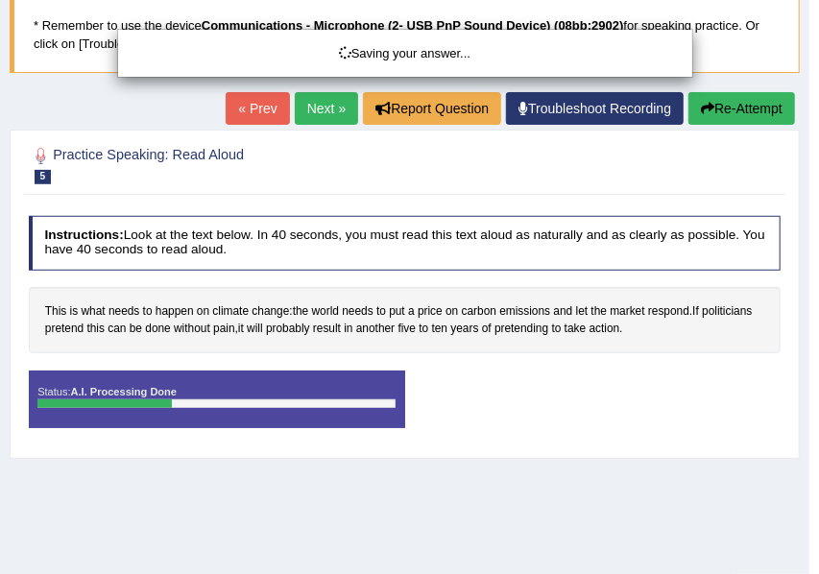
click at [733, 446] on html "Toggle navigation Home Practice Questions Speaking Practice Read Aloud Repeat S…" at bounding box center [409, 159] width 819 height 574
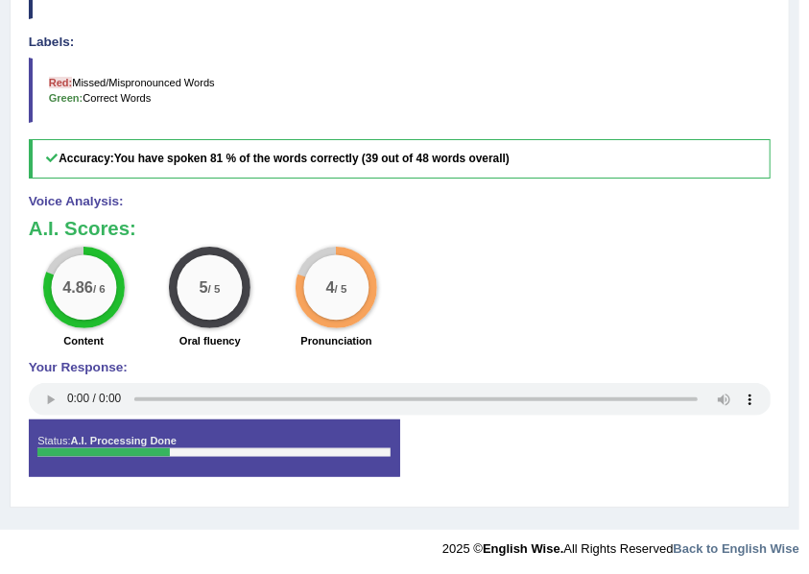
scroll to position [192, 0]
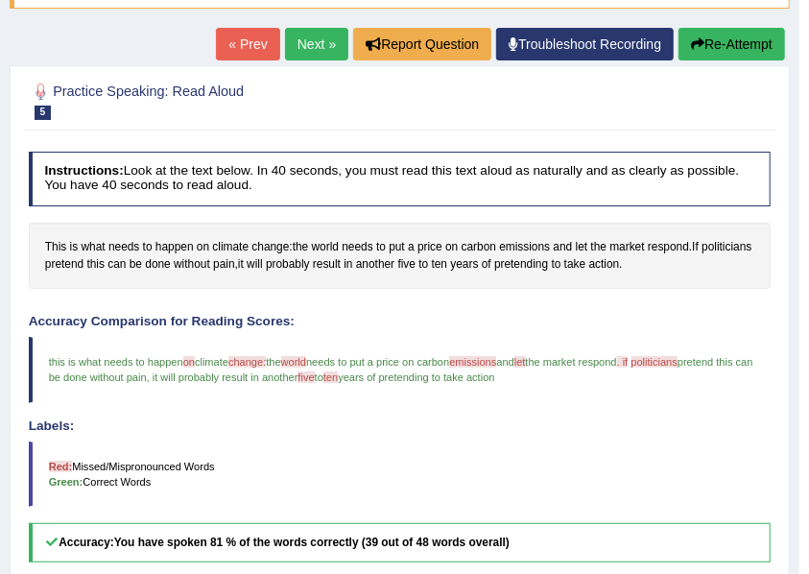
click at [291, 38] on link "Next »" at bounding box center [316, 44] width 63 height 33
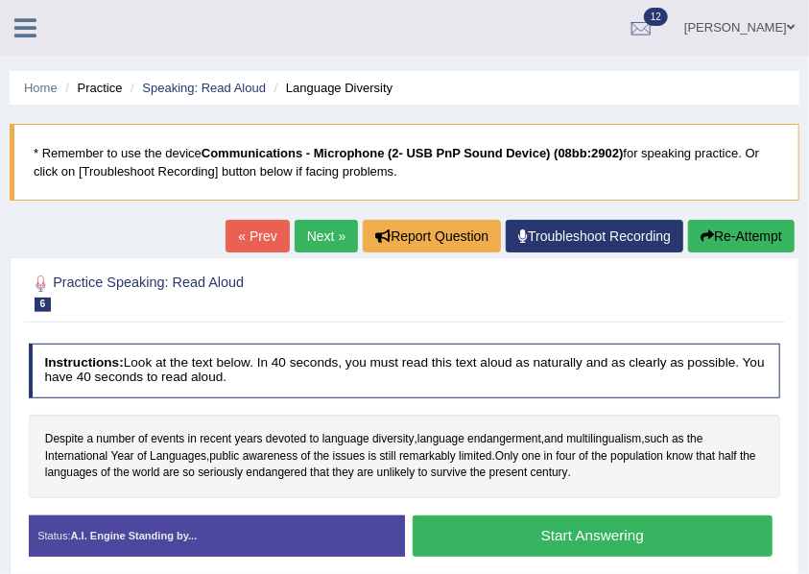
click at [36, 32] on icon at bounding box center [25, 27] width 22 height 25
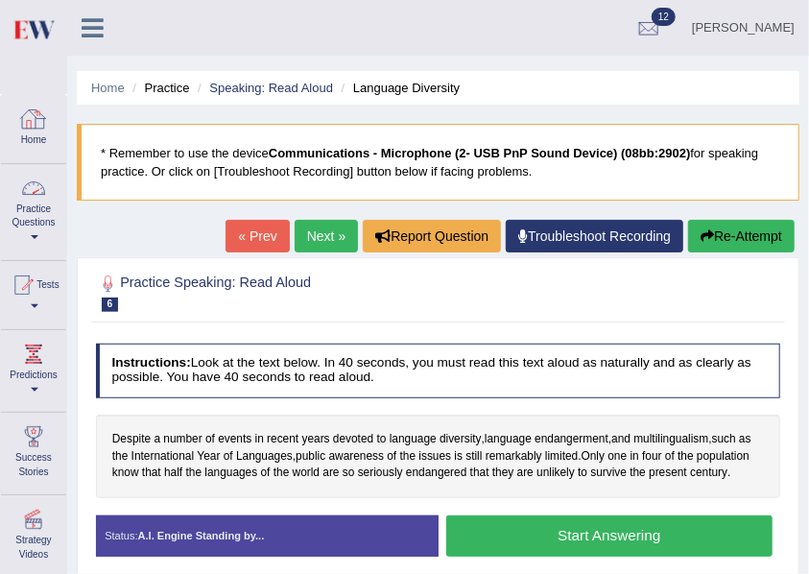
click at [50, 149] on link "Home" at bounding box center [33, 126] width 65 height 62
click at [46, 219] on link "Practice Questions" at bounding box center [33, 209] width 65 height 90
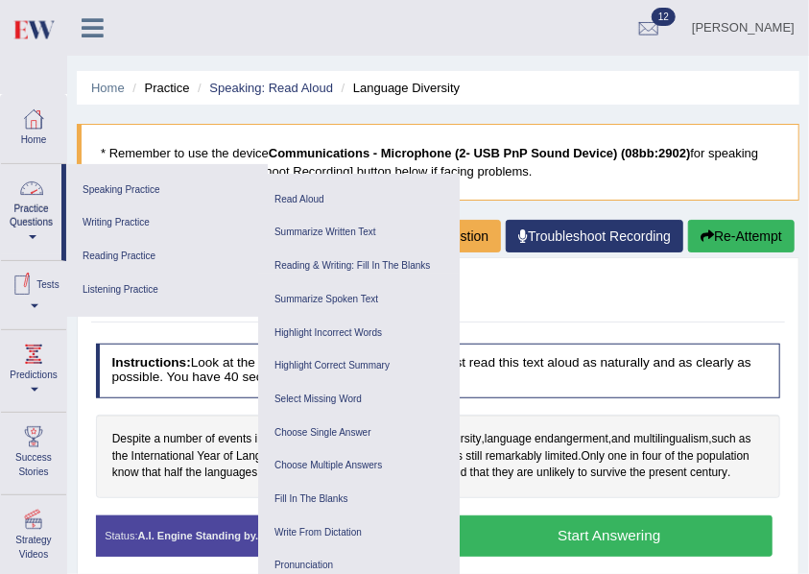
scroll to position [192, 0]
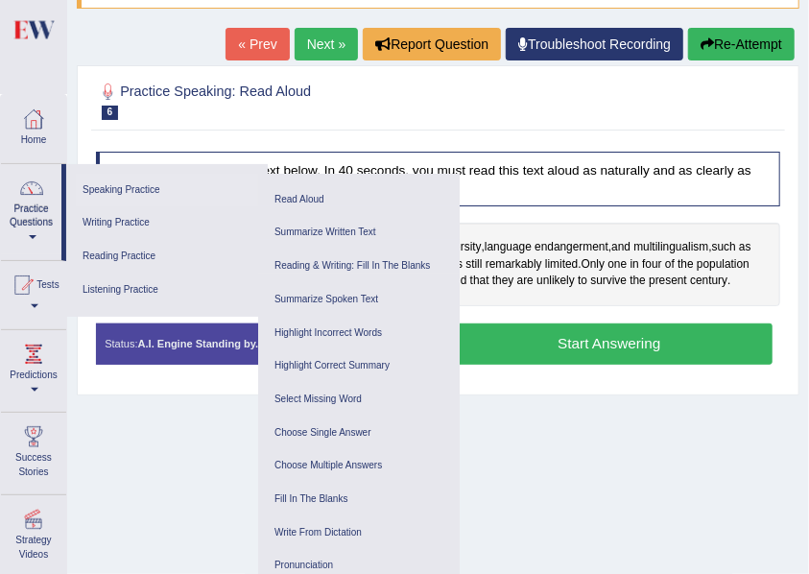
click at [106, 191] on link "Speaking Practice" at bounding box center [167, 191] width 182 height 34
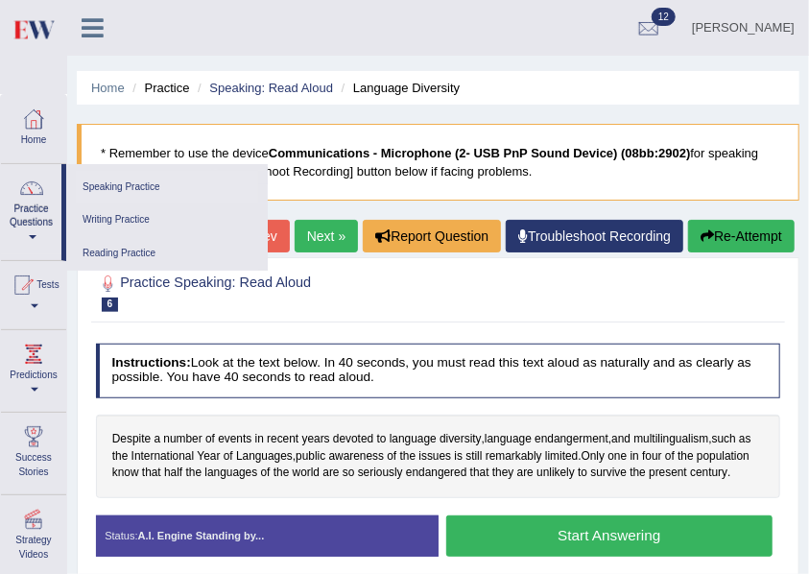
click at [106, 191] on div "Toggle navigation Home Practice Questions Speaking Practice Read Aloud Repeat S…" at bounding box center [404, 499] width 809 height 999
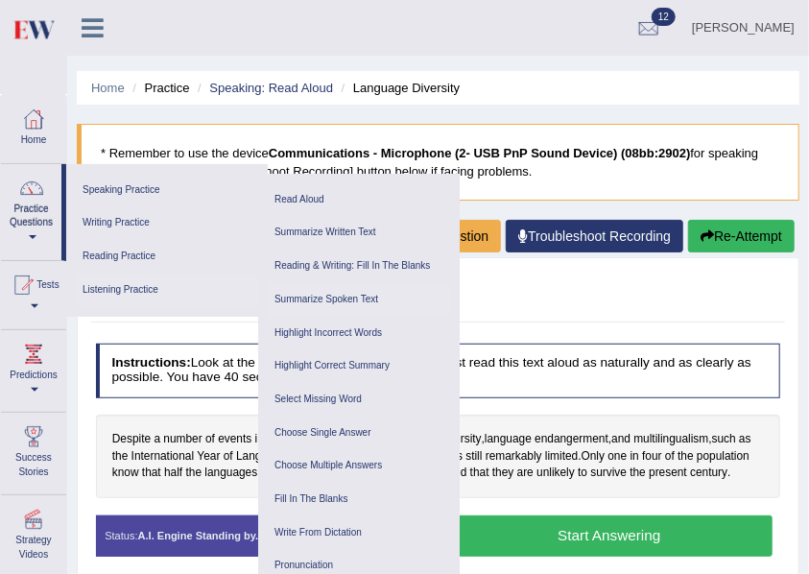
click at [315, 299] on link "Summarize Spoken Text" at bounding box center [359, 300] width 182 height 34
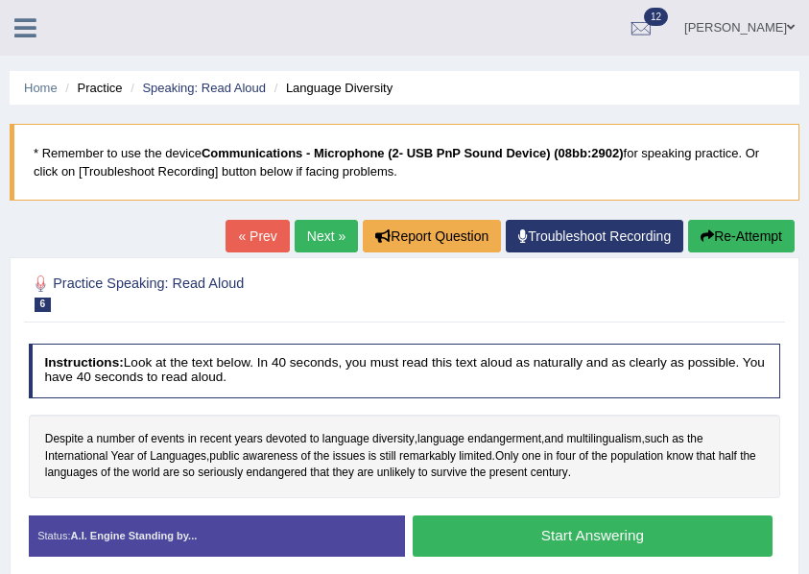
click at [21, 29] on icon at bounding box center [25, 27] width 22 height 25
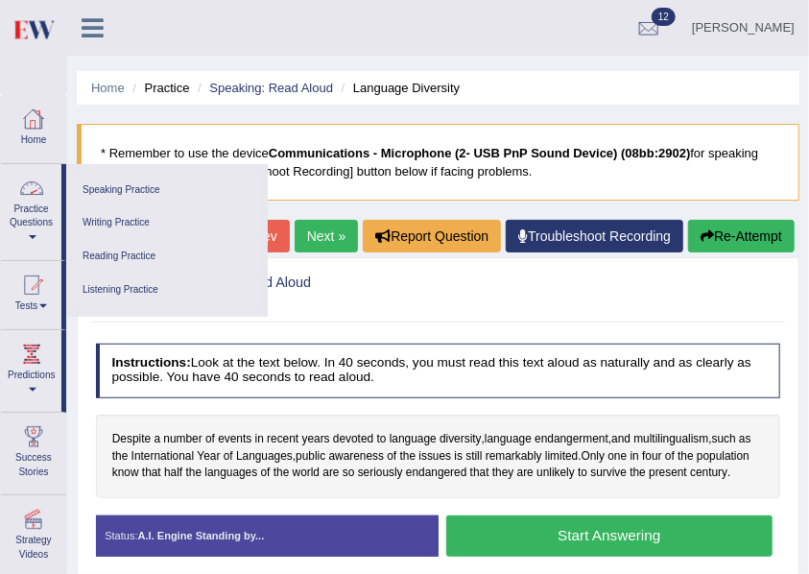
click at [121, 190] on link "Speaking Practice" at bounding box center [167, 191] width 182 height 34
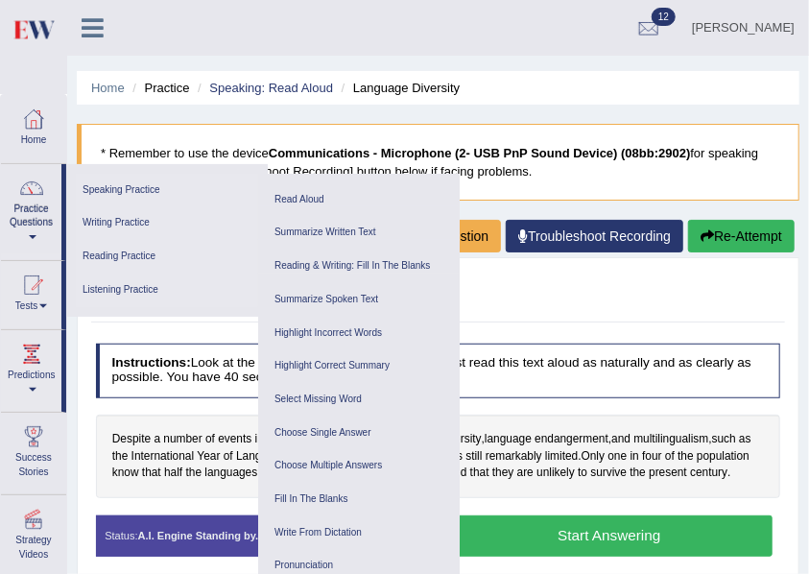
click at [132, 190] on link "Speaking Practice" at bounding box center [167, 191] width 182 height 34
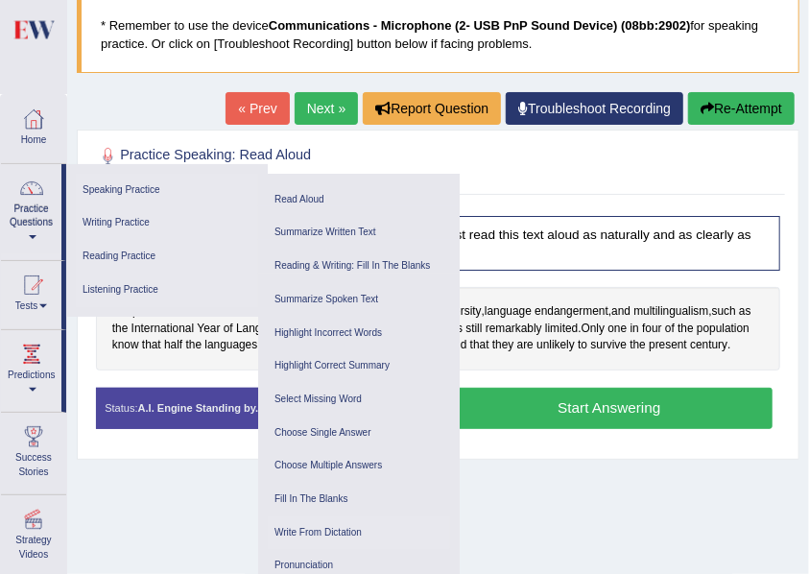
scroll to position [63, 0]
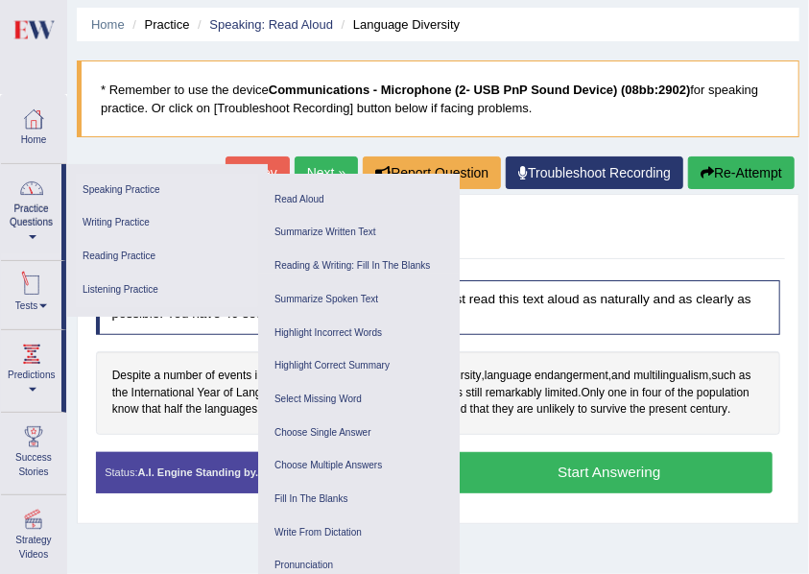
click at [27, 235] on link "Practice Questions" at bounding box center [31, 209] width 60 height 90
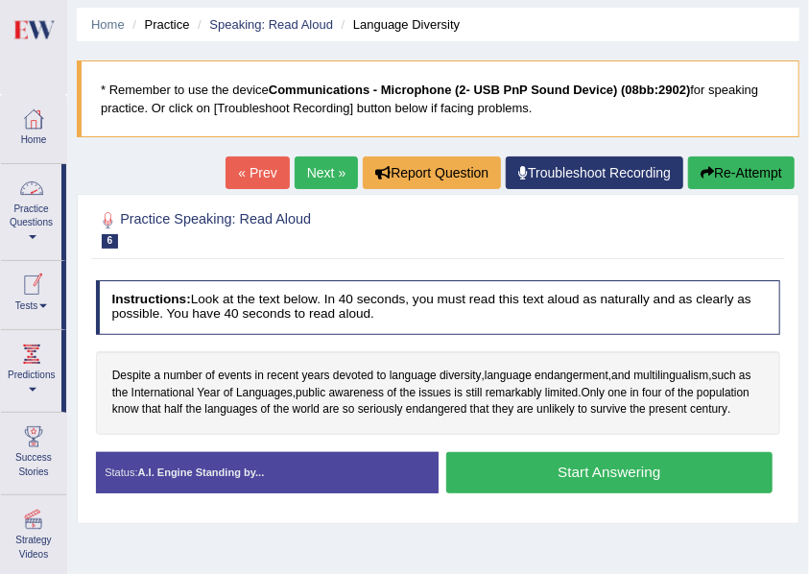
click at [27, 235] on link "Practice Questions" at bounding box center [31, 209] width 60 height 90
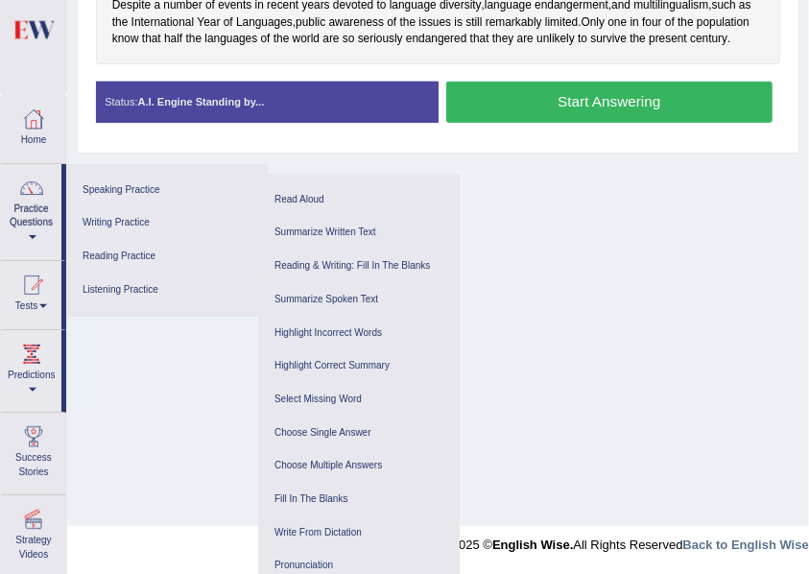
scroll to position [50, 0]
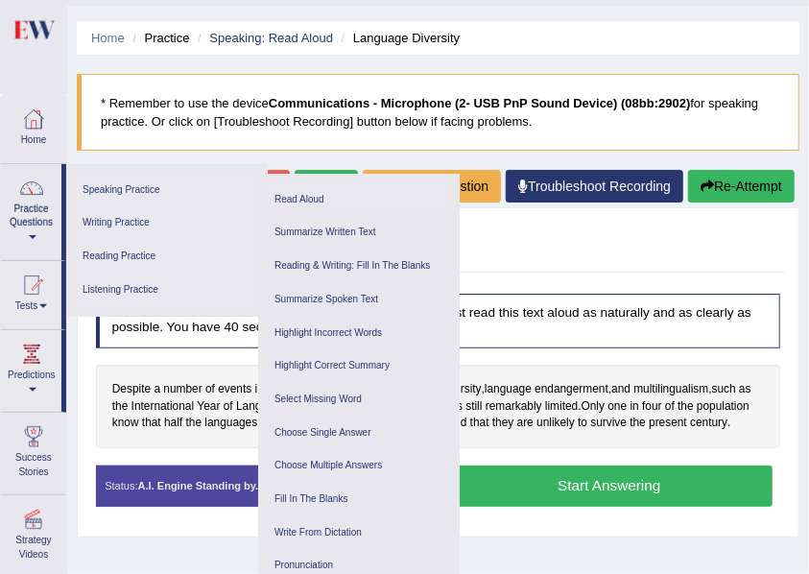
click at [301, 200] on link "Read Aloud" at bounding box center [359, 200] width 182 height 34
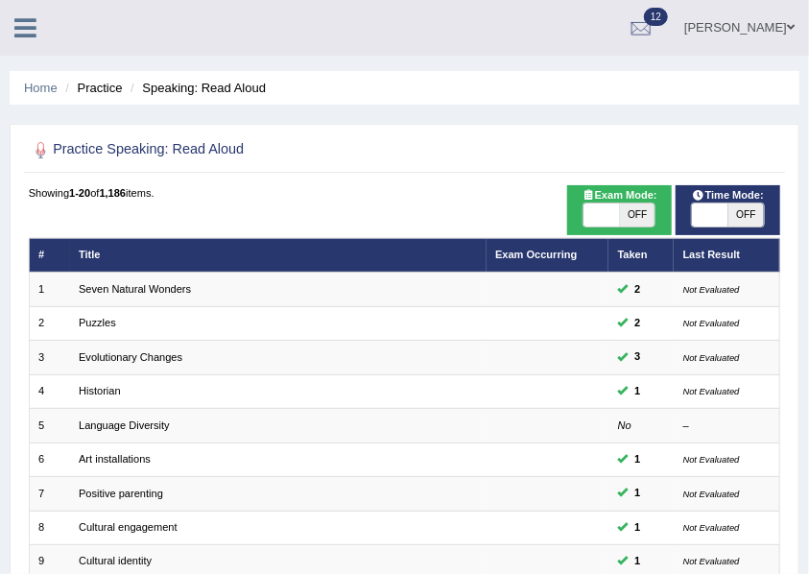
click at [6, 24] on link at bounding box center [25, 26] width 51 height 29
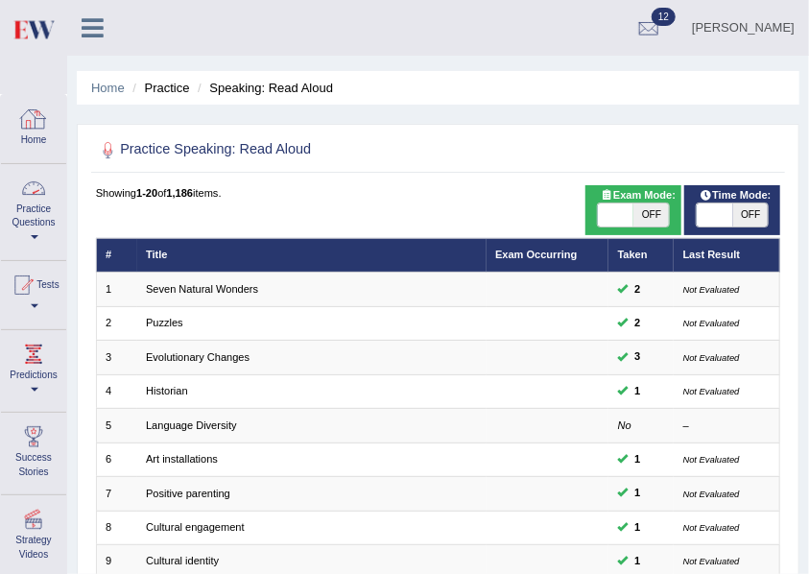
click at [36, 230] on link "Practice Questions" at bounding box center [33, 209] width 65 height 90
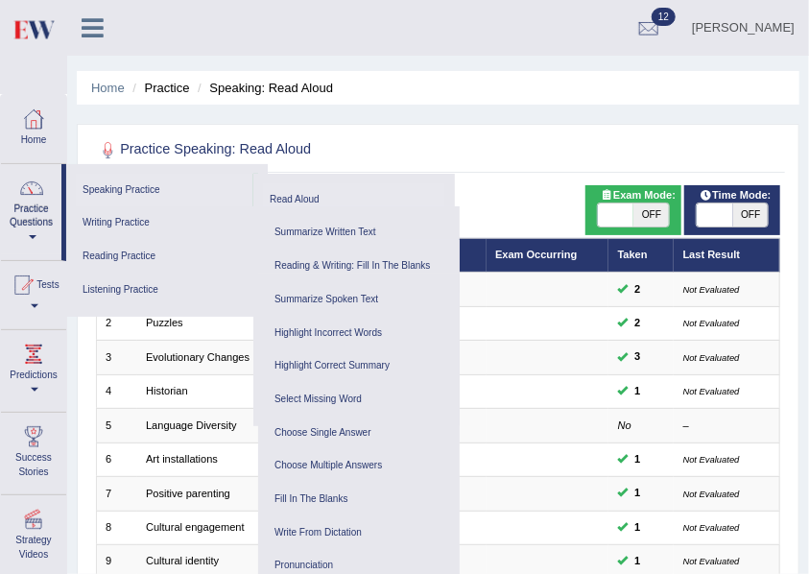
click at [132, 200] on link "Speaking Practice" at bounding box center [165, 191] width 178 height 34
drag, startPoint x: 271, startPoint y: 209, endPoint x: 269, endPoint y: 263, distance: 53.8
click at [268, 263] on ul "Speaking Practice Read Aloud Repeat Sentence Describe Image Re-tell Lecture Ans…" at bounding box center [167, 240] width 202 height 153
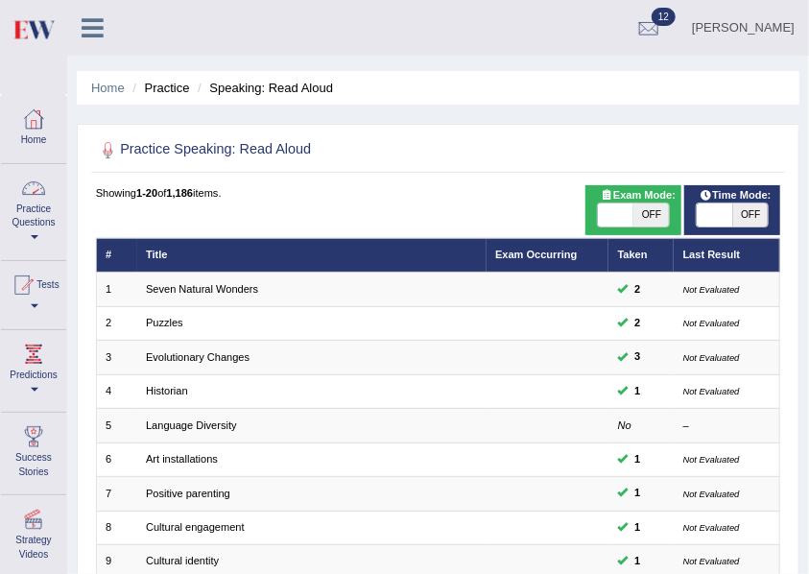
click at [44, 229] on link "Practice Questions" at bounding box center [33, 209] width 65 height 90
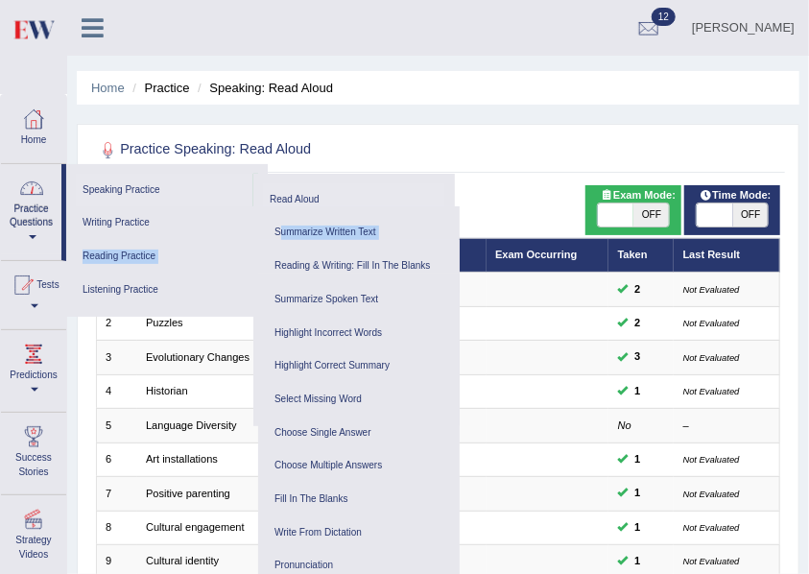
click at [117, 188] on link "Speaking Practice" at bounding box center [165, 191] width 178 height 34
drag, startPoint x: 258, startPoint y: 199, endPoint x: 256, endPoint y: 335, distance: 136.4
click at [256, 335] on ul "Read Aloud Repeat Sentence Describe Image Re-tell Lecture Answer Short Question…" at bounding box center [354, 300] width 202 height 253
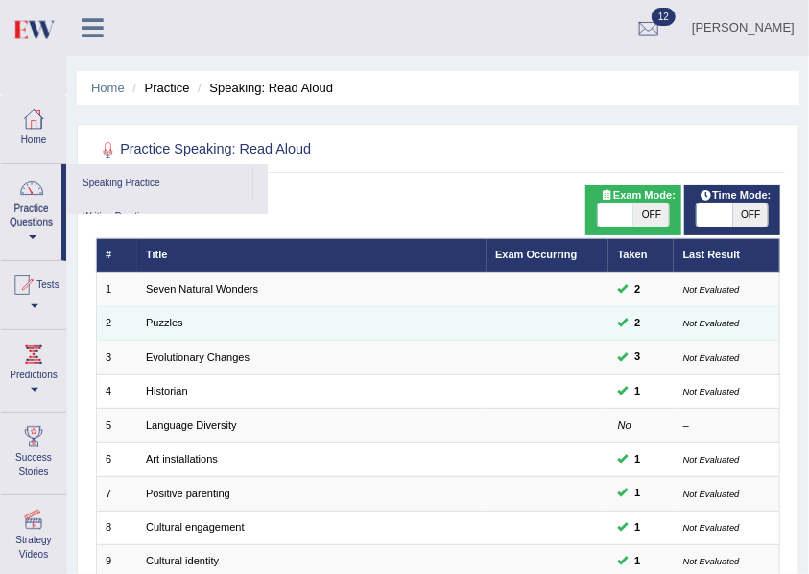
click at [252, 332] on td "Puzzles" at bounding box center [311, 323] width 349 height 34
click at [252, 333] on td "Puzzles" at bounding box center [311, 323] width 349 height 34
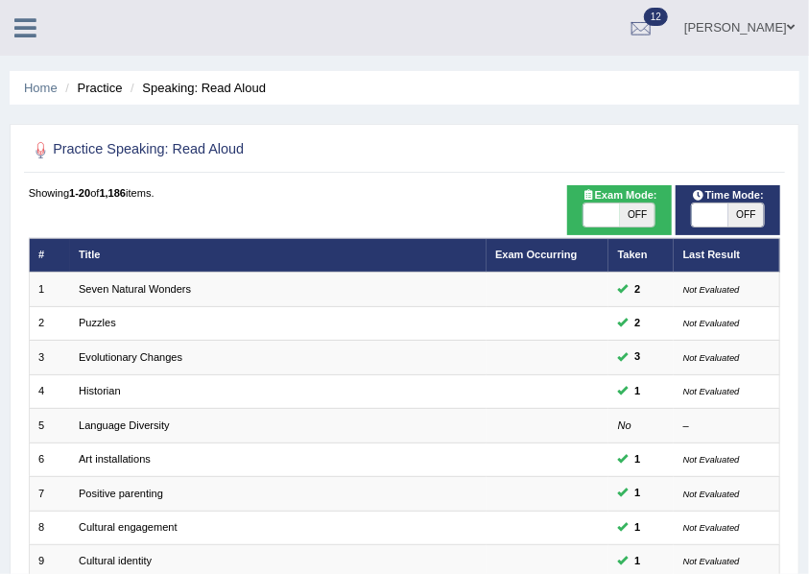
click at [29, 97] on ul "Home Practice Speaking: Read Aloud" at bounding box center [405, 88] width 790 height 34
click at [34, 89] on link "Home" at bounding box center [41, 88] width 34 height 14
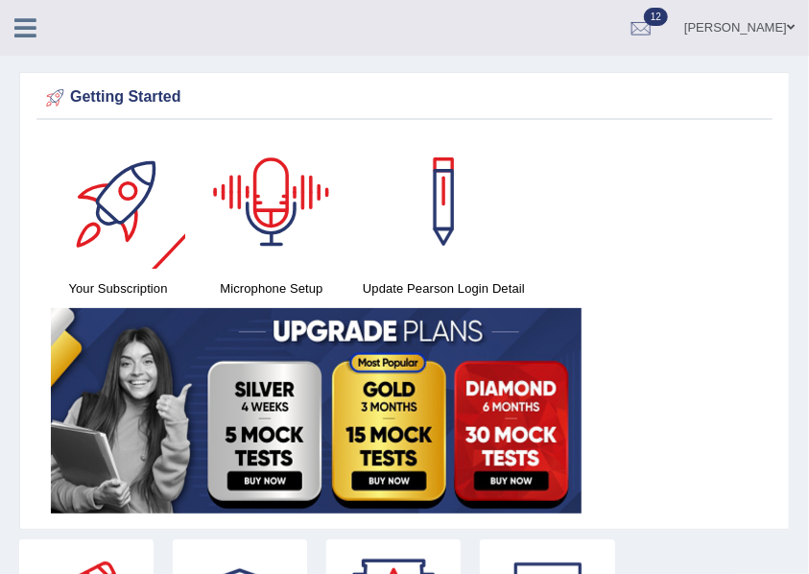
click at [21, 19] on icon at bounding box center [25, 27] width 22 height 25
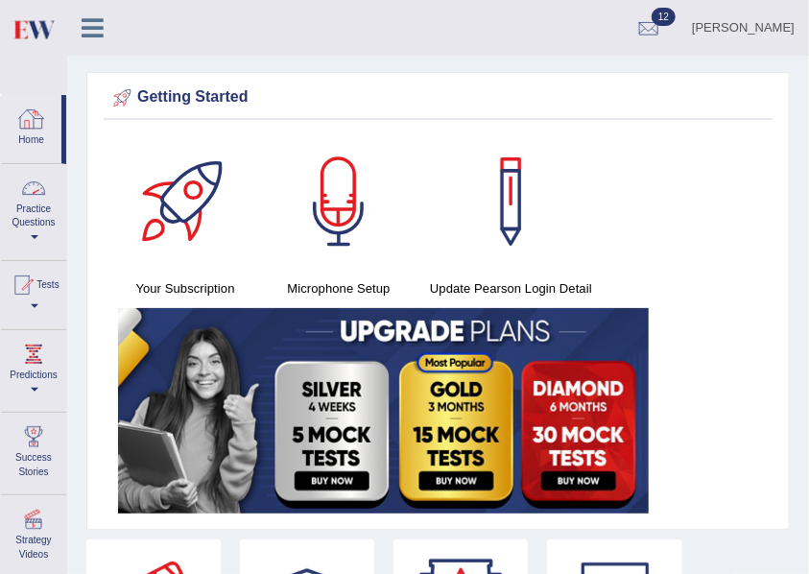
click at [25, 227] on link "Practice Questions" at bounding box center [33, 209] width 65 height 90
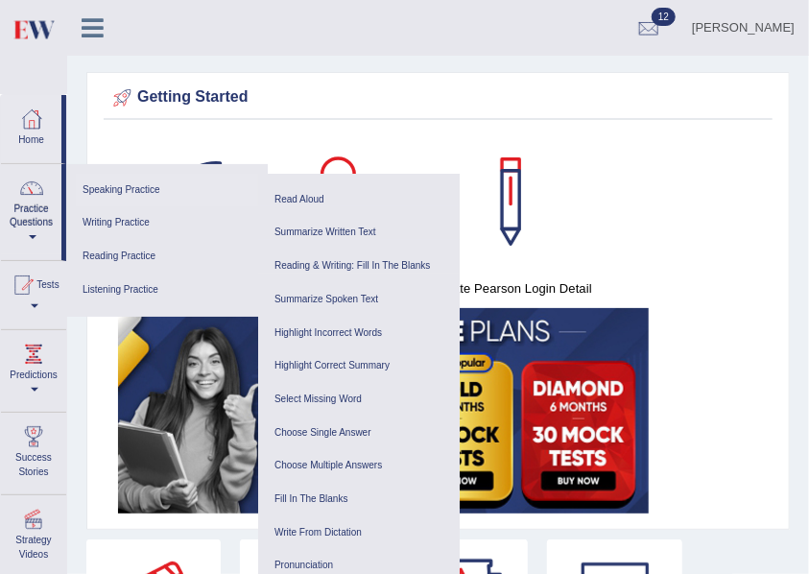
click at [112, 191] on link "Speaking Practice" at bounding box center [167, 191] width 182 height 34
click at [136, 221] on link "Writing Practice" at bounding box center [167, 223] width 182 height 34
click at [134, 196] on link "Speaking Practice" at bounding box center [167, 191] width 182 height 34
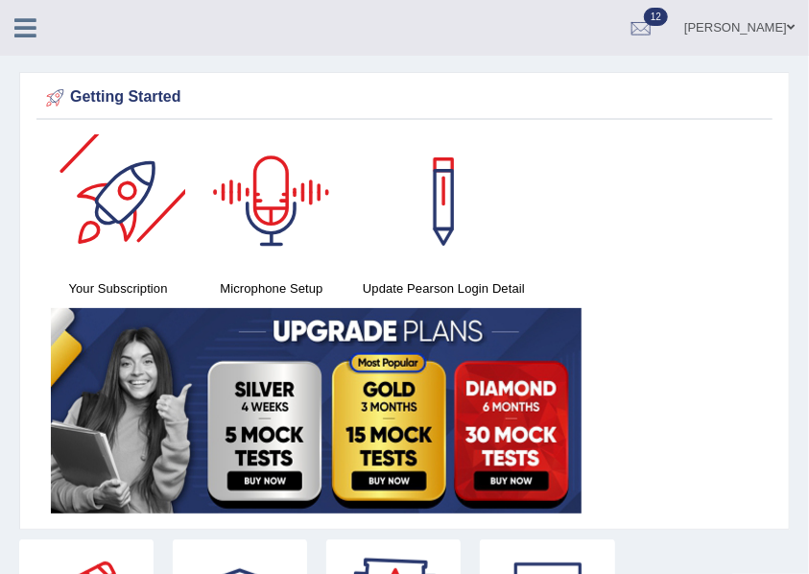
click at [25, 18] on icon at bounding box center [25, 27] width 22 height 25
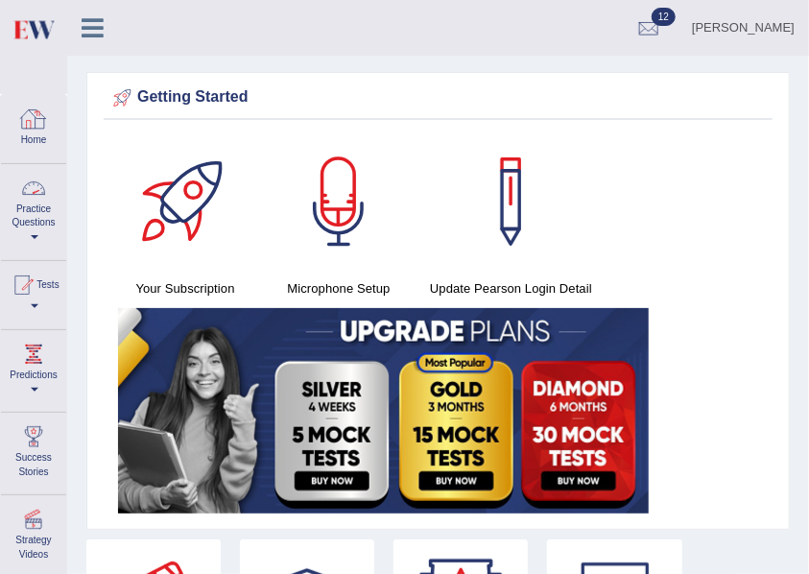
click at [34, 155] on link "Home" at bounding box center [33, 126] width 65 height 62
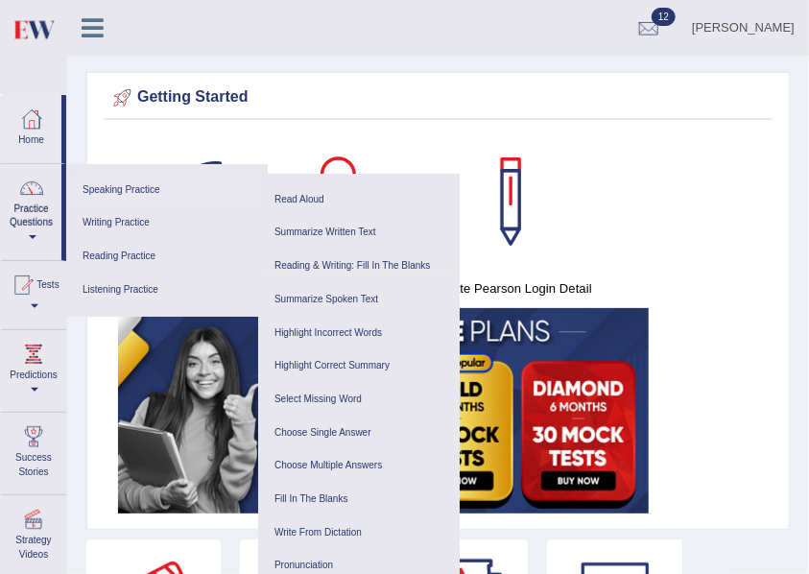
click at [151, 193] on link "Speaking Practice" at bounding box center [167, 191] width 182 height 34
